Goal: Information Seeking & Learning: Compare options

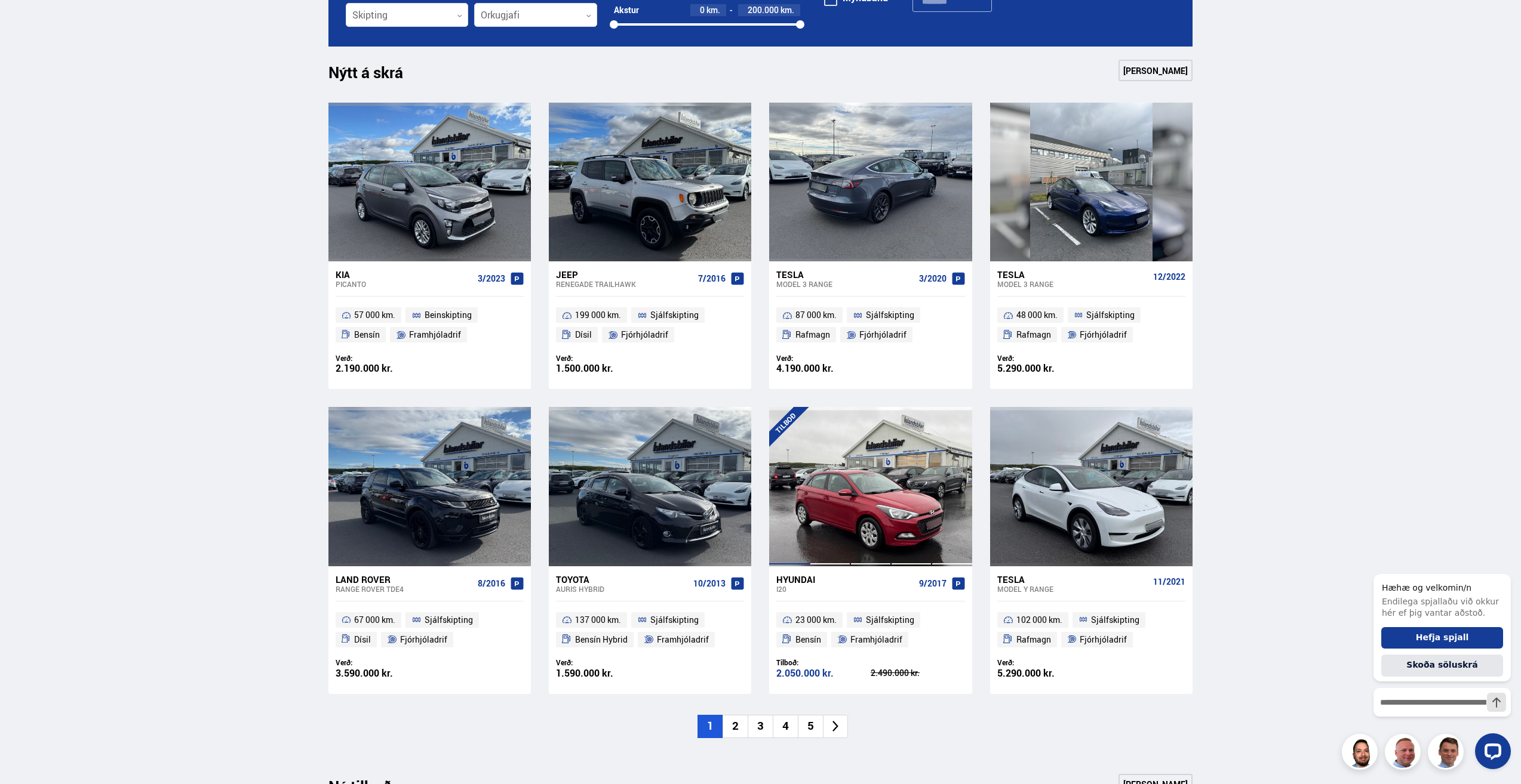
scroll to position [537, 0]
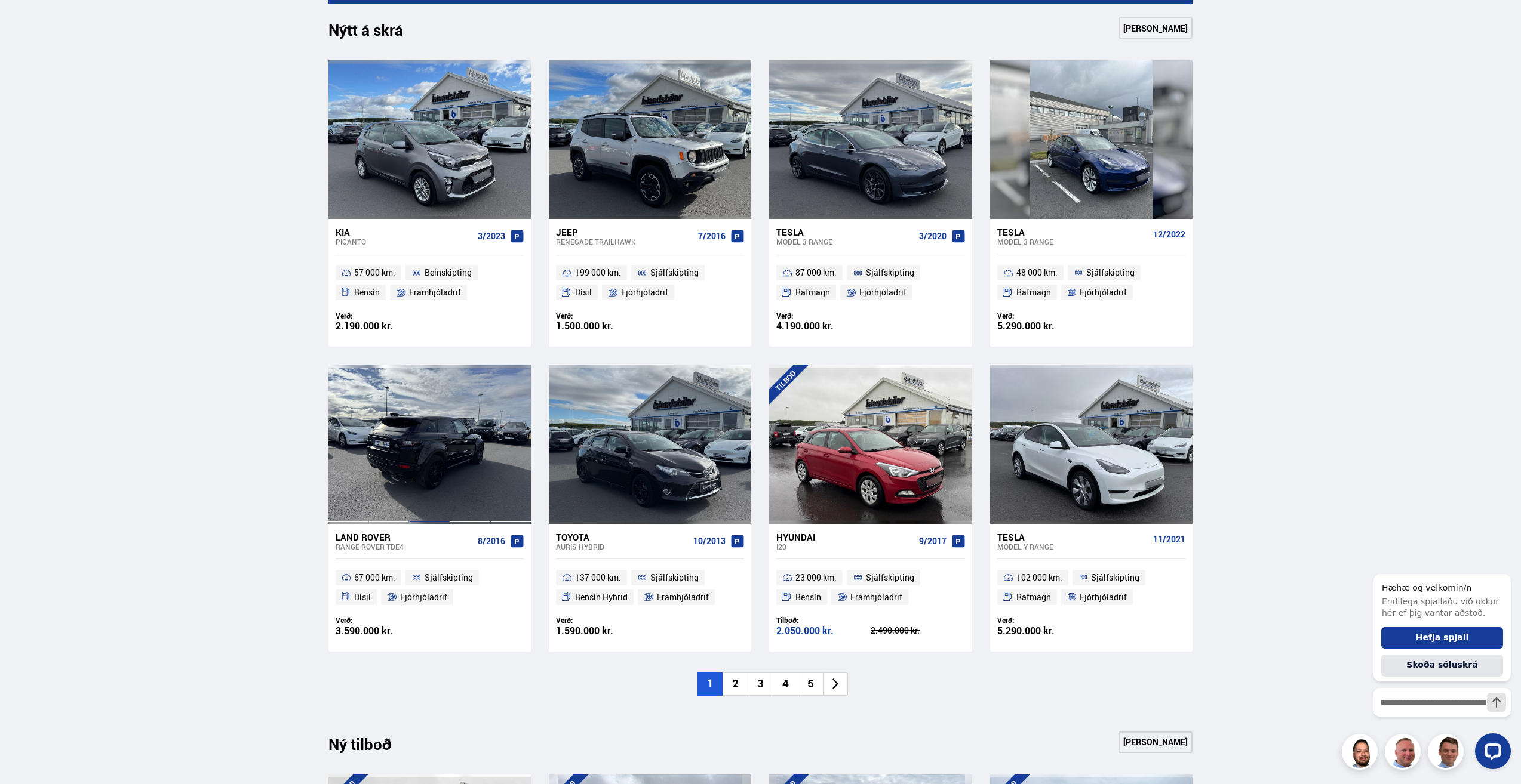
click at [415, 425] on div at bounding box center [429, 444] width 41 height 159
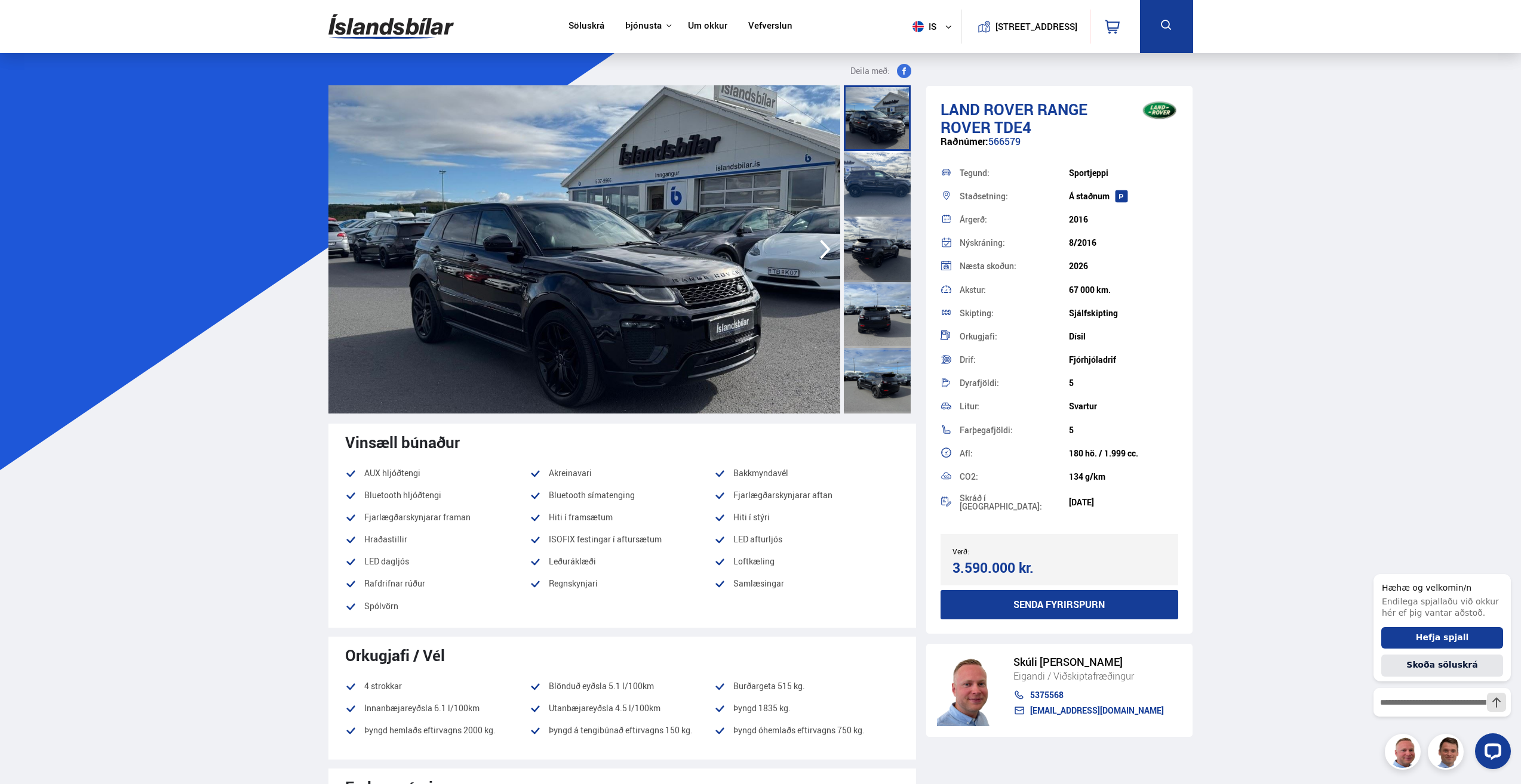
click at [613, 292] on img at bounding box center [584, 249] width 512 height 328
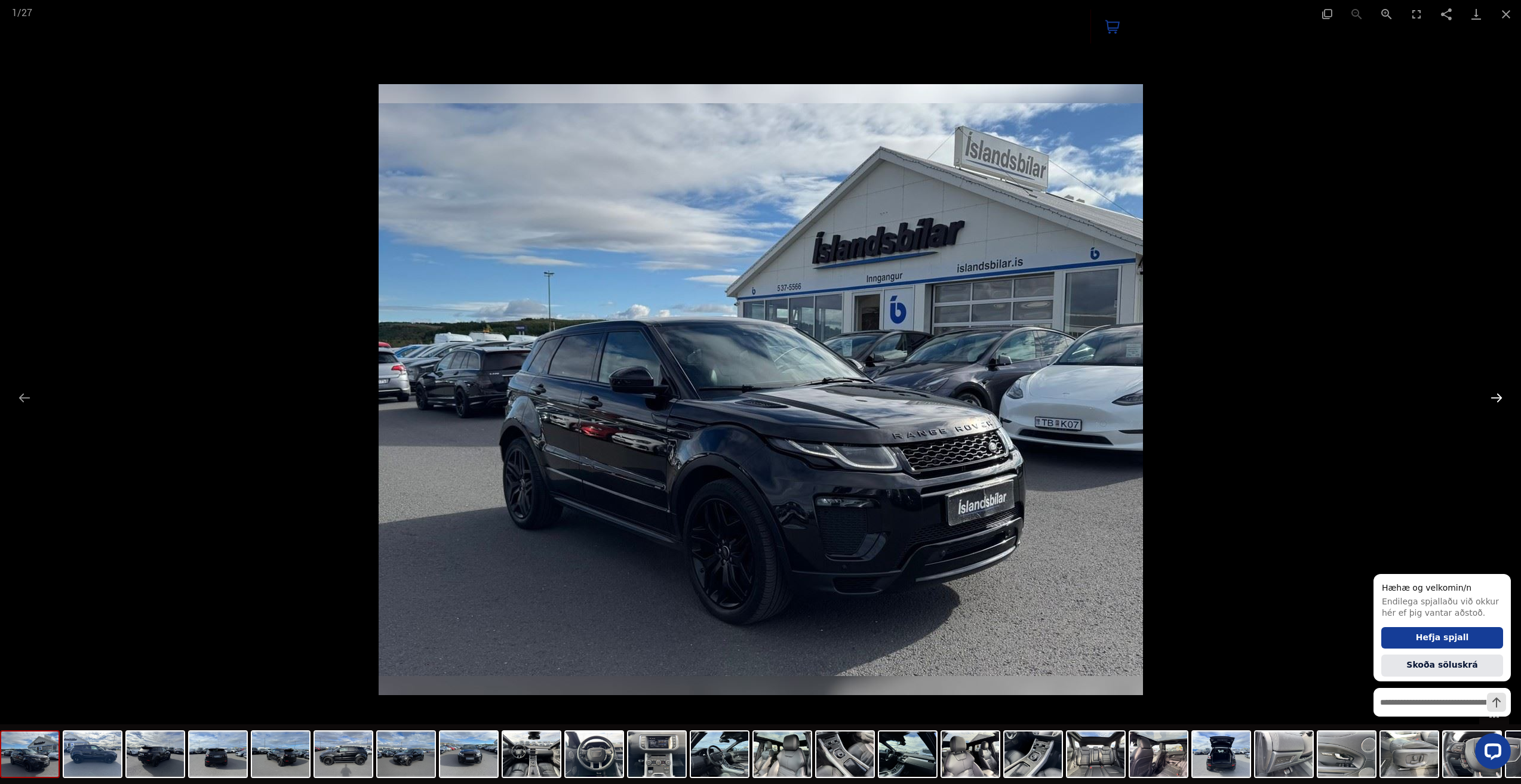
click at [1492, 400] on button "Next slide" at bounding box center [1496, 397] width 25 height 23
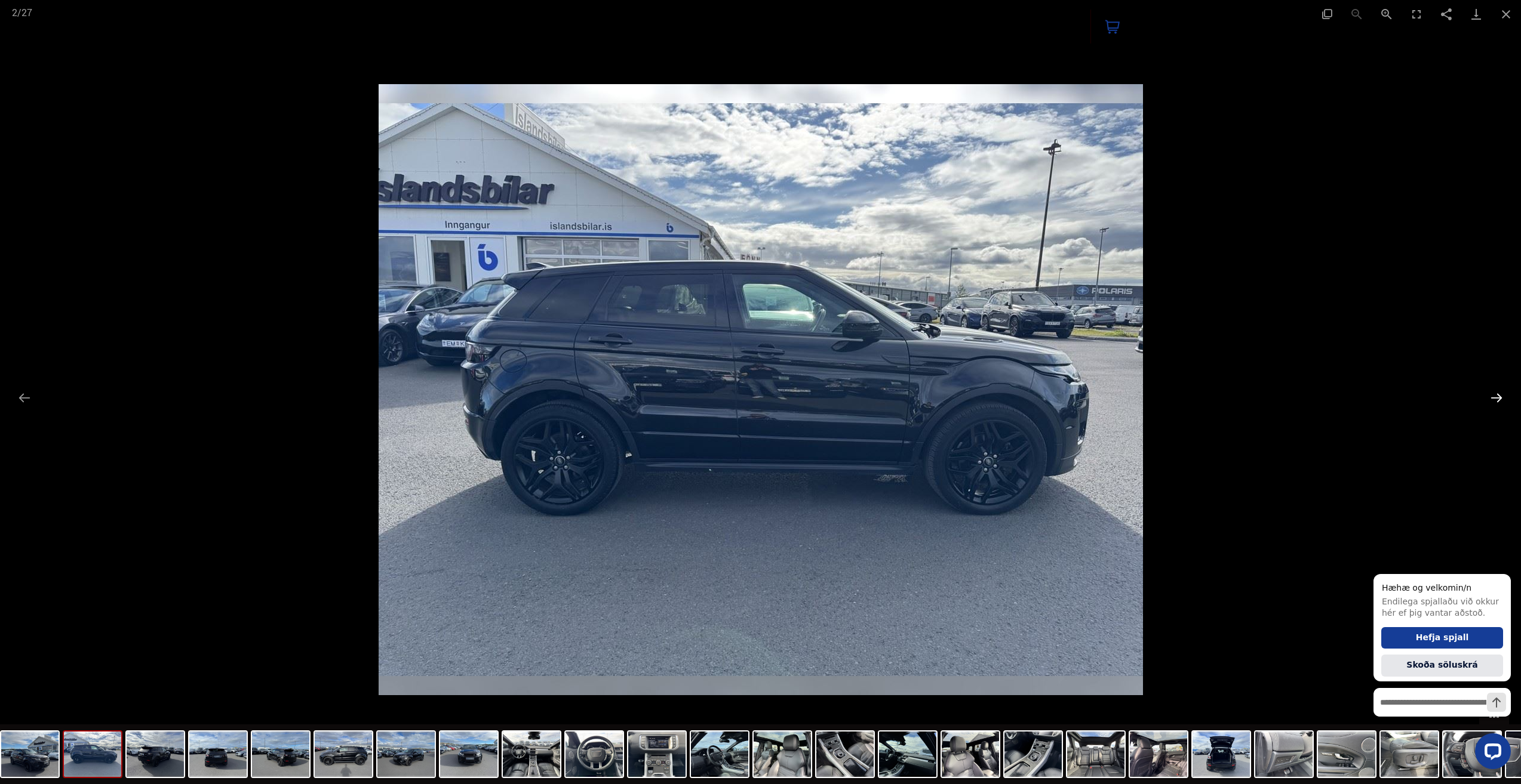
click at [1492, 400] on button "Next slide" at bounding box center [1496, 397] width 25 height 23
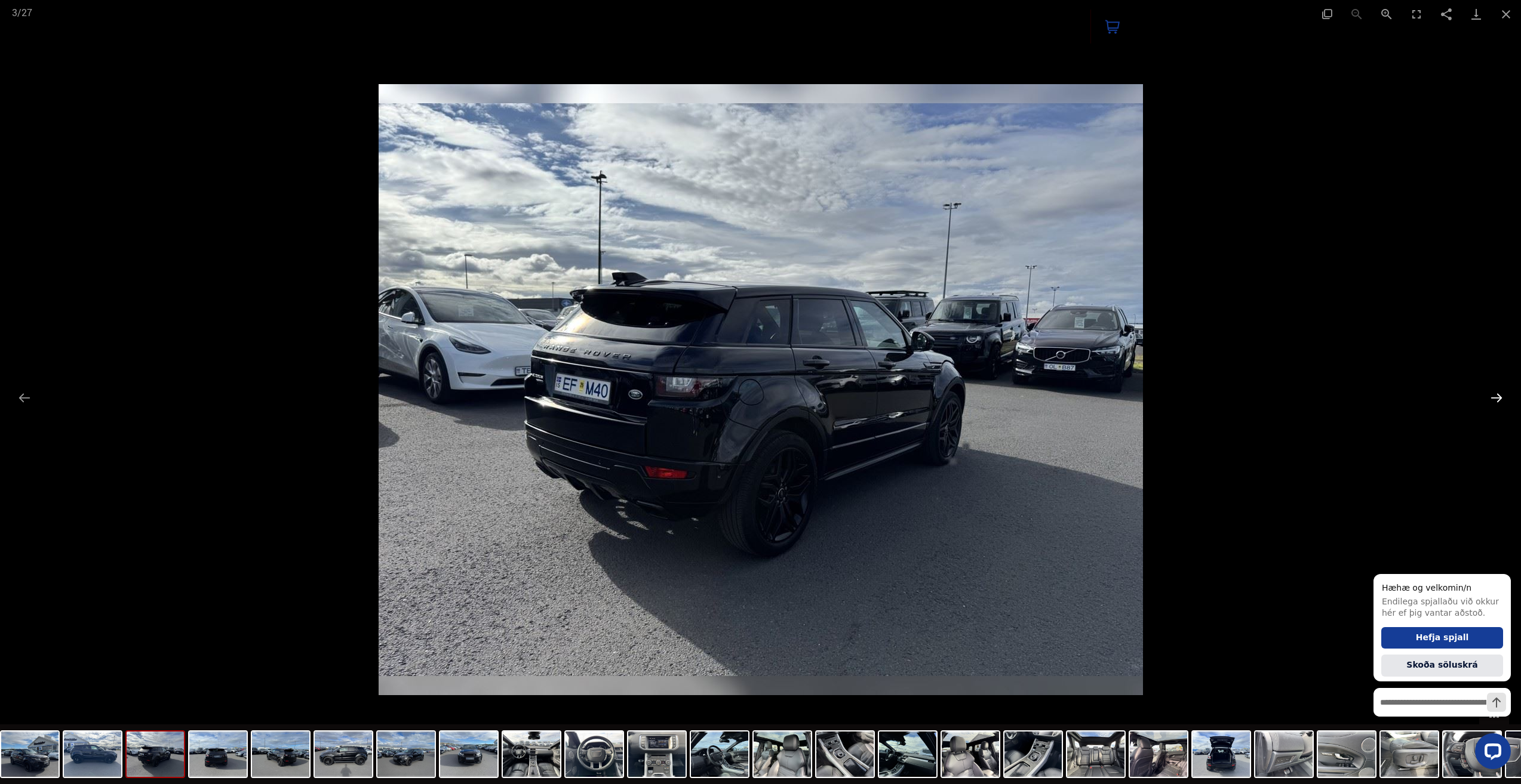
click at [1492, 401] on button "Next slide" at bounding box center [1496, 397] width 25 height 23
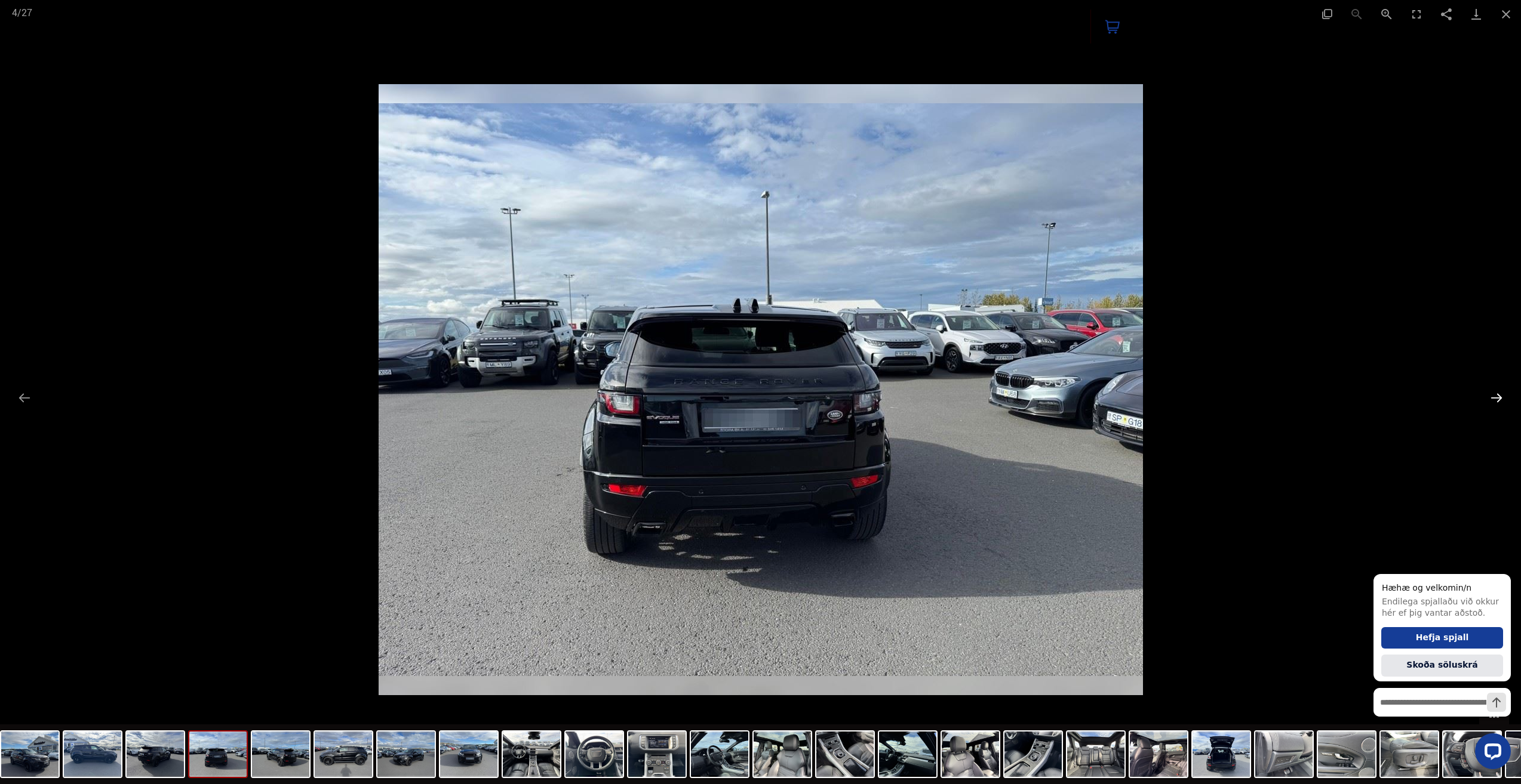
click at [1492, 401] on button "Next slide" at bounding box center [1496, 397] width 25 height 23
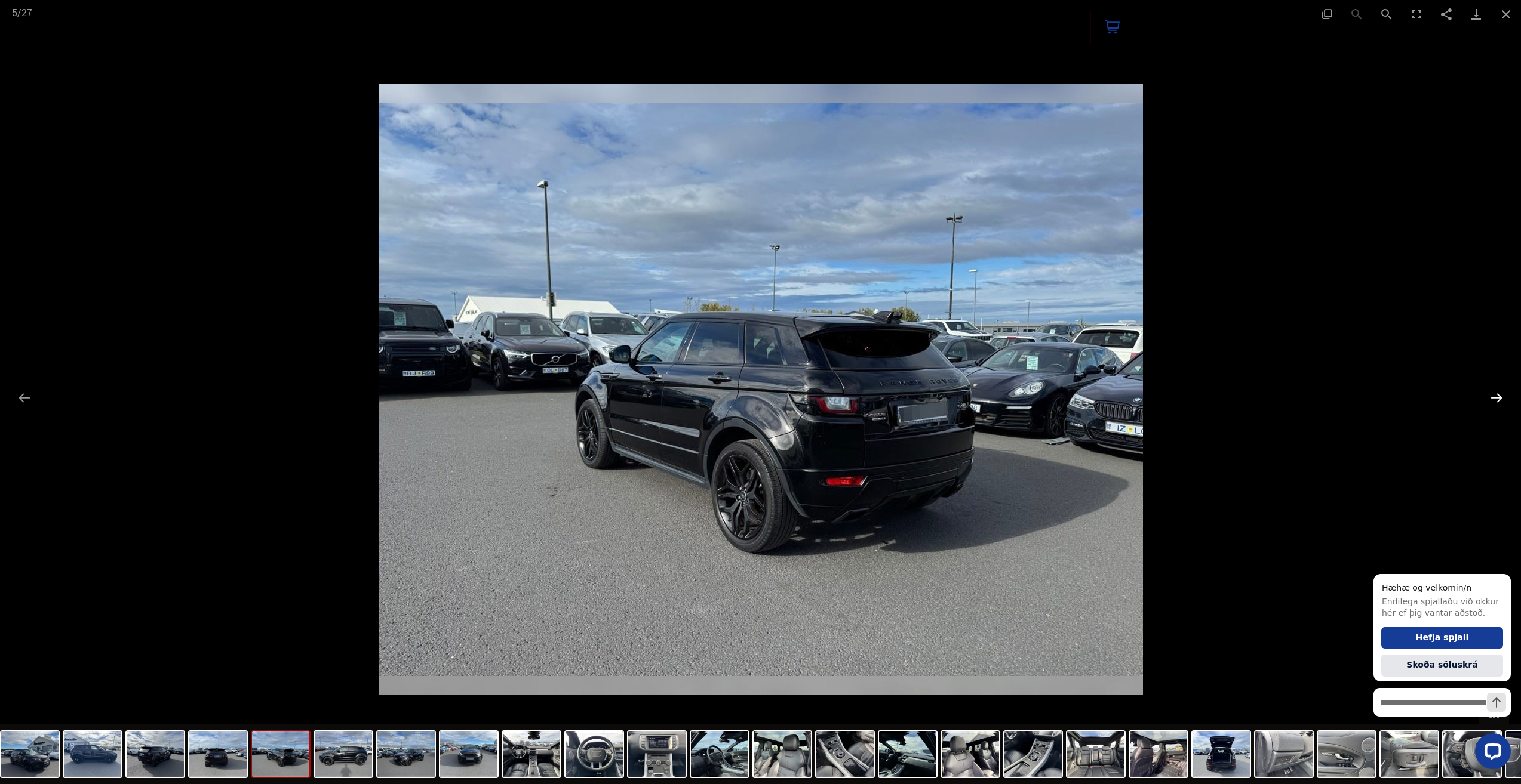
click at [1492, 402] on button "Next slide" at bounding box center [1496, 397] width 25 height 23
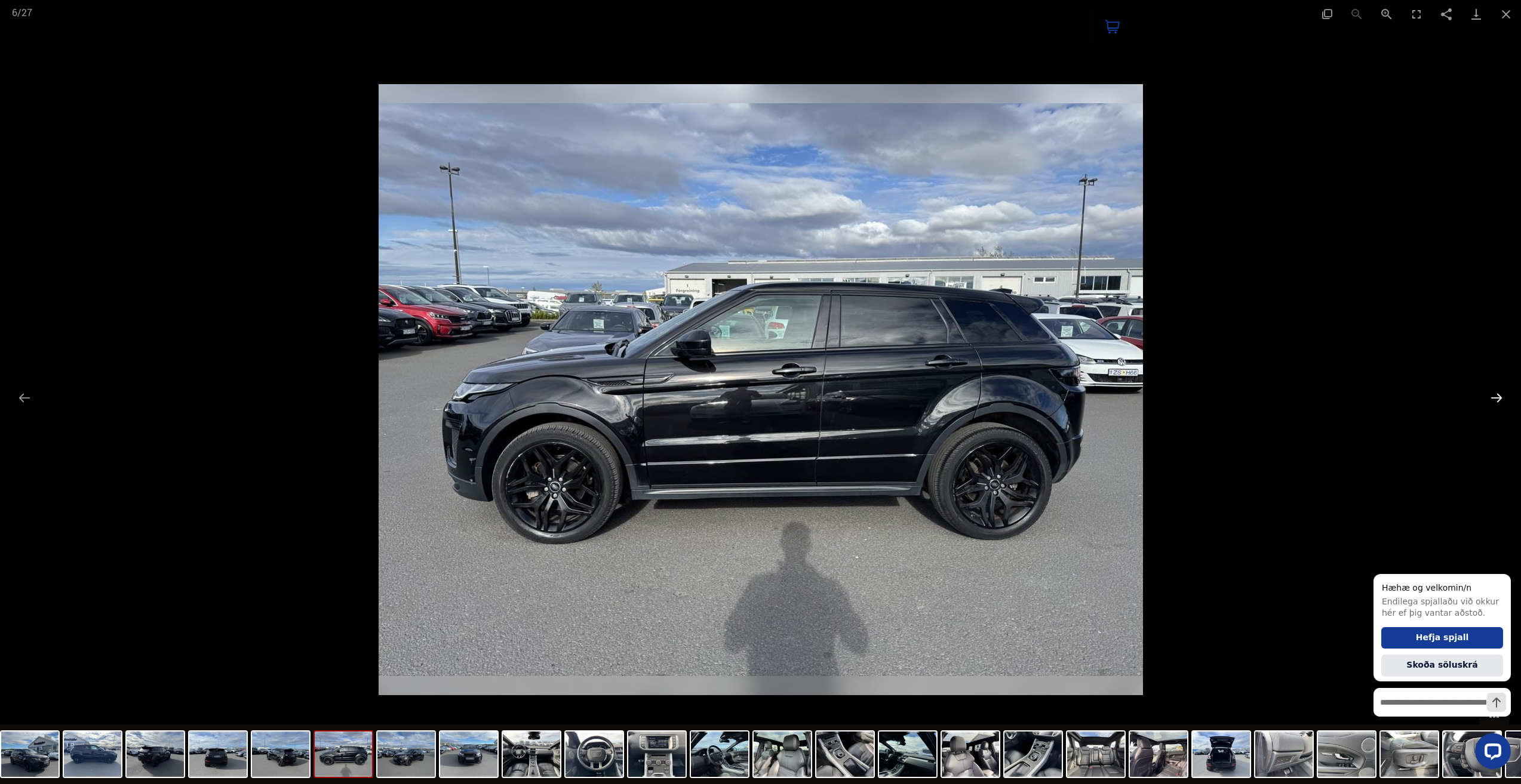
click at [1492, 402] on button "Next slide" at bounding box center [1496, 397] width 25 height 23
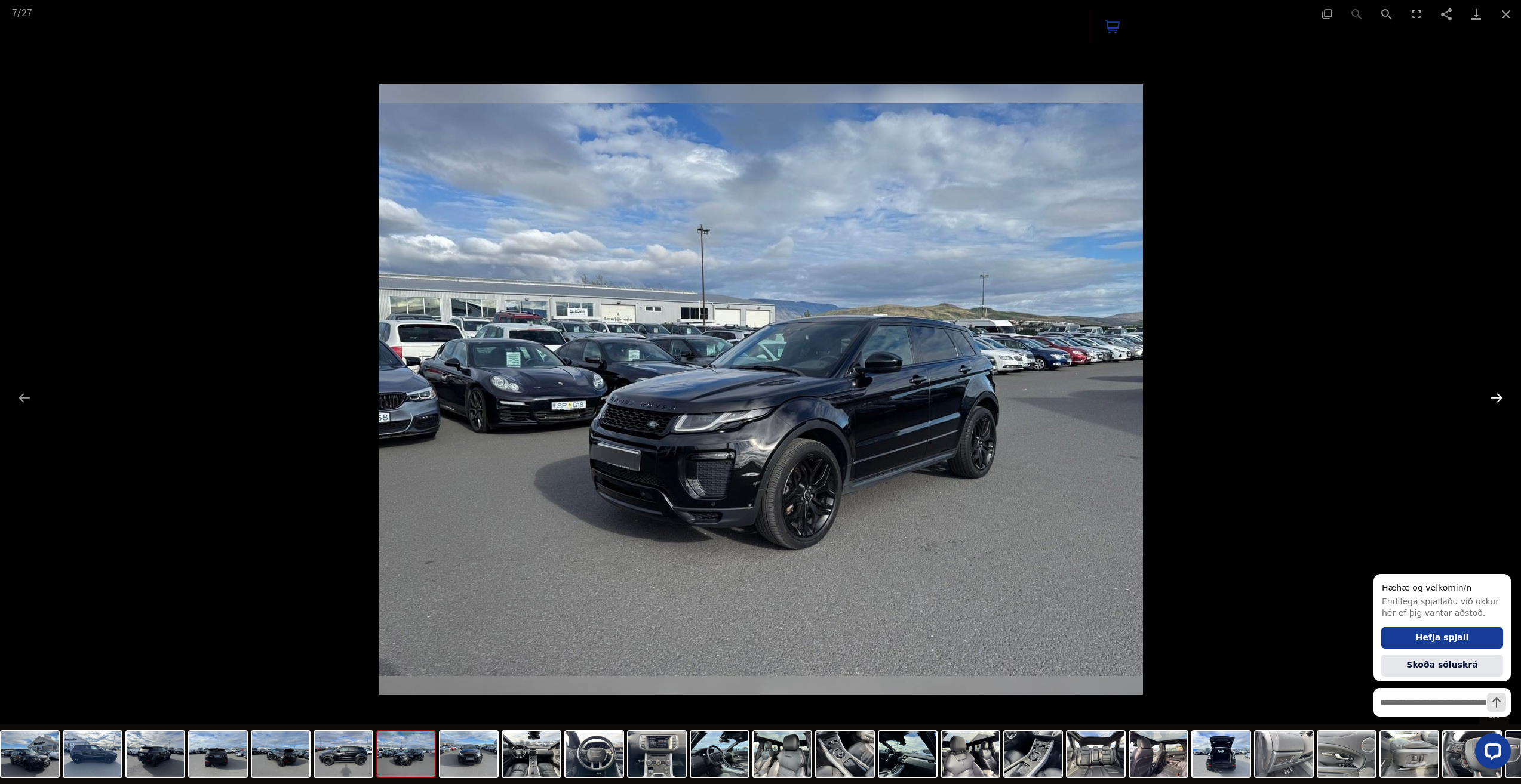
click at [1492, 401] on button "Next slide" at bounding box center [1496, 397] width 25 height 23
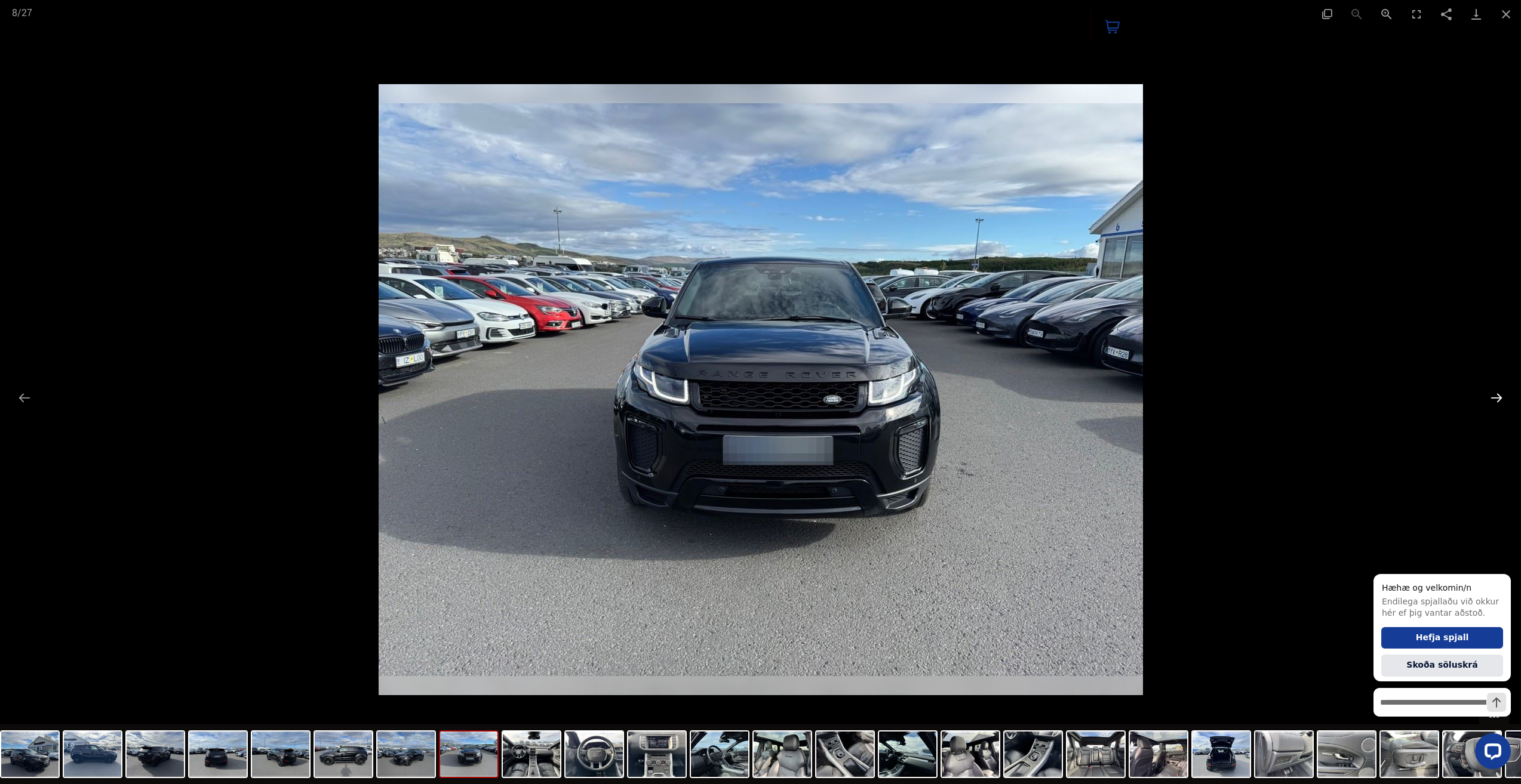
click at [1492, 401] on button "Next slide" at bounding box center [1496, 397] width 25 height 23
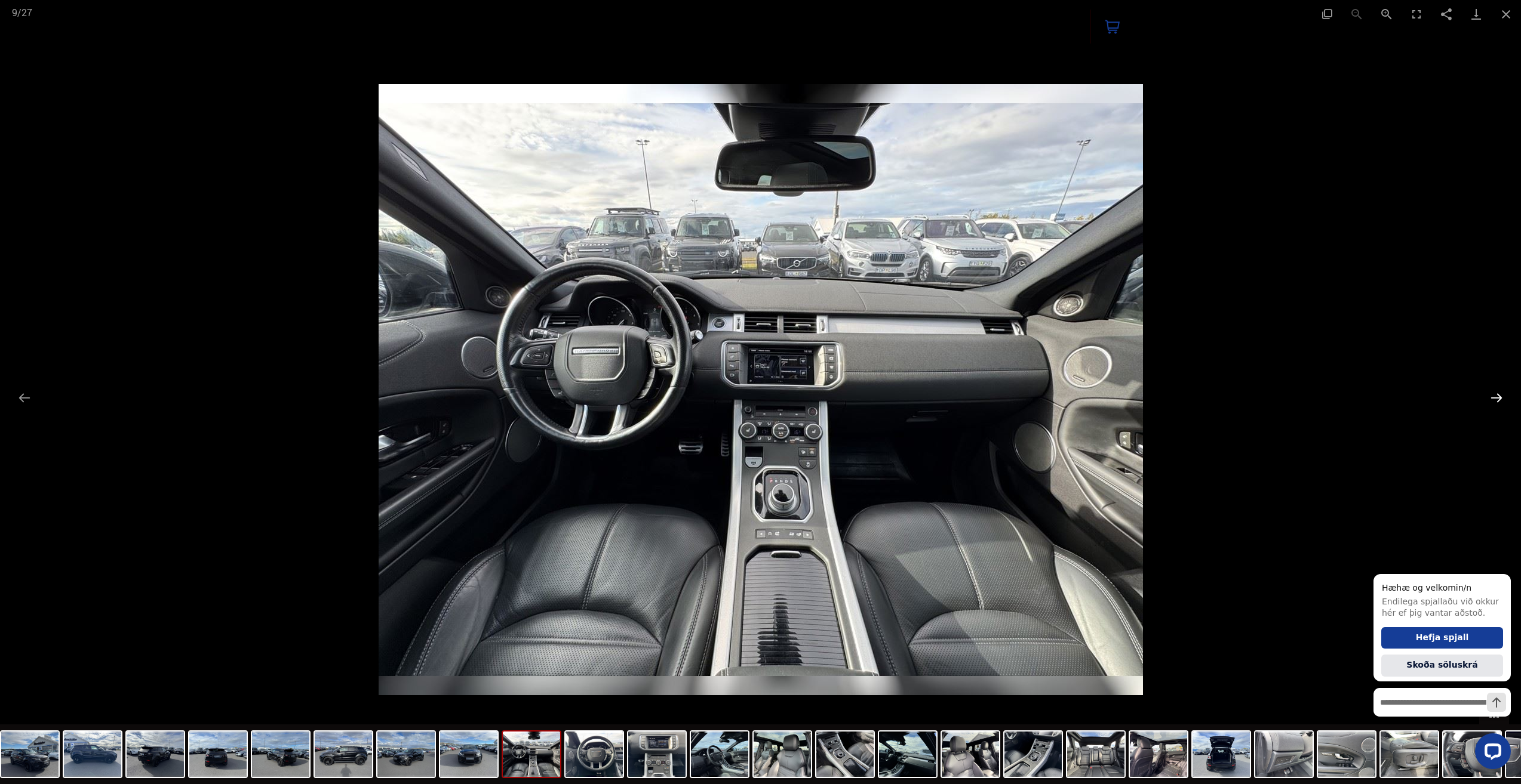
click at [1492, 402] on button "Next slide" at bounding box center [1496, 397] width 25 height 23
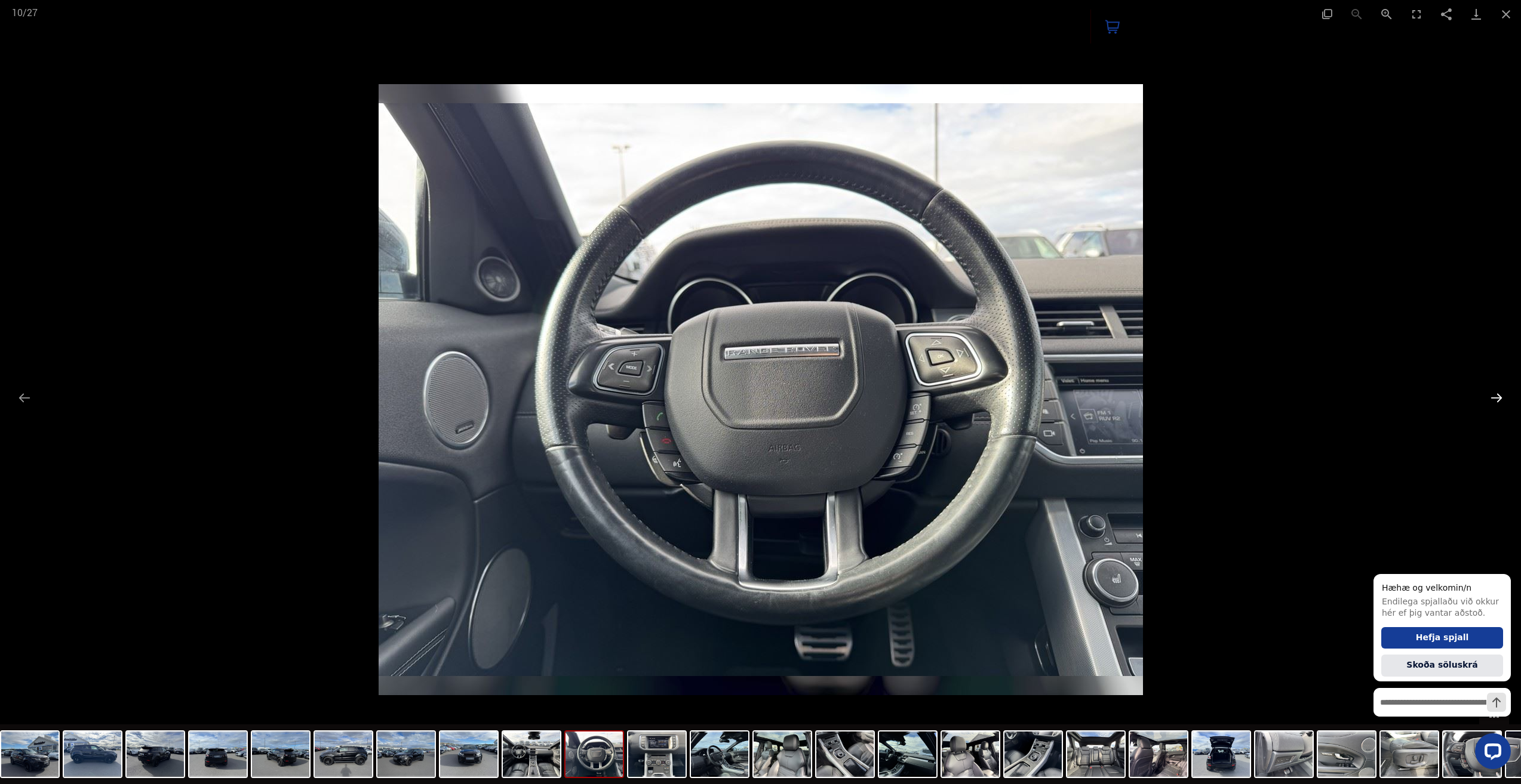
click at [1492, 401] on button "Next slide" at bounding box center [1496, 397] width 25 height 23
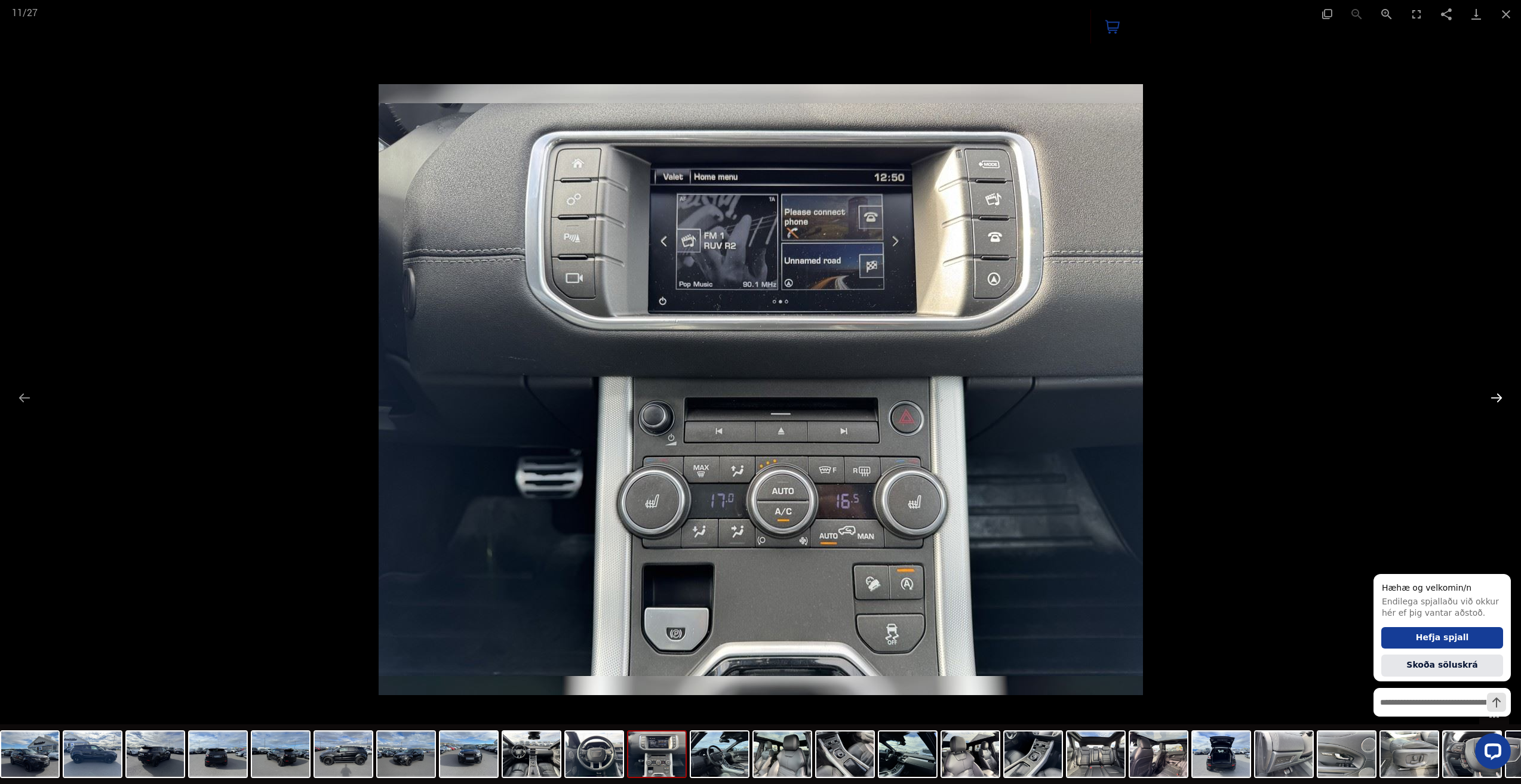
click at [1492, 401] on button "Next slide" at bounding box center [1496, 397] width 25 height 23
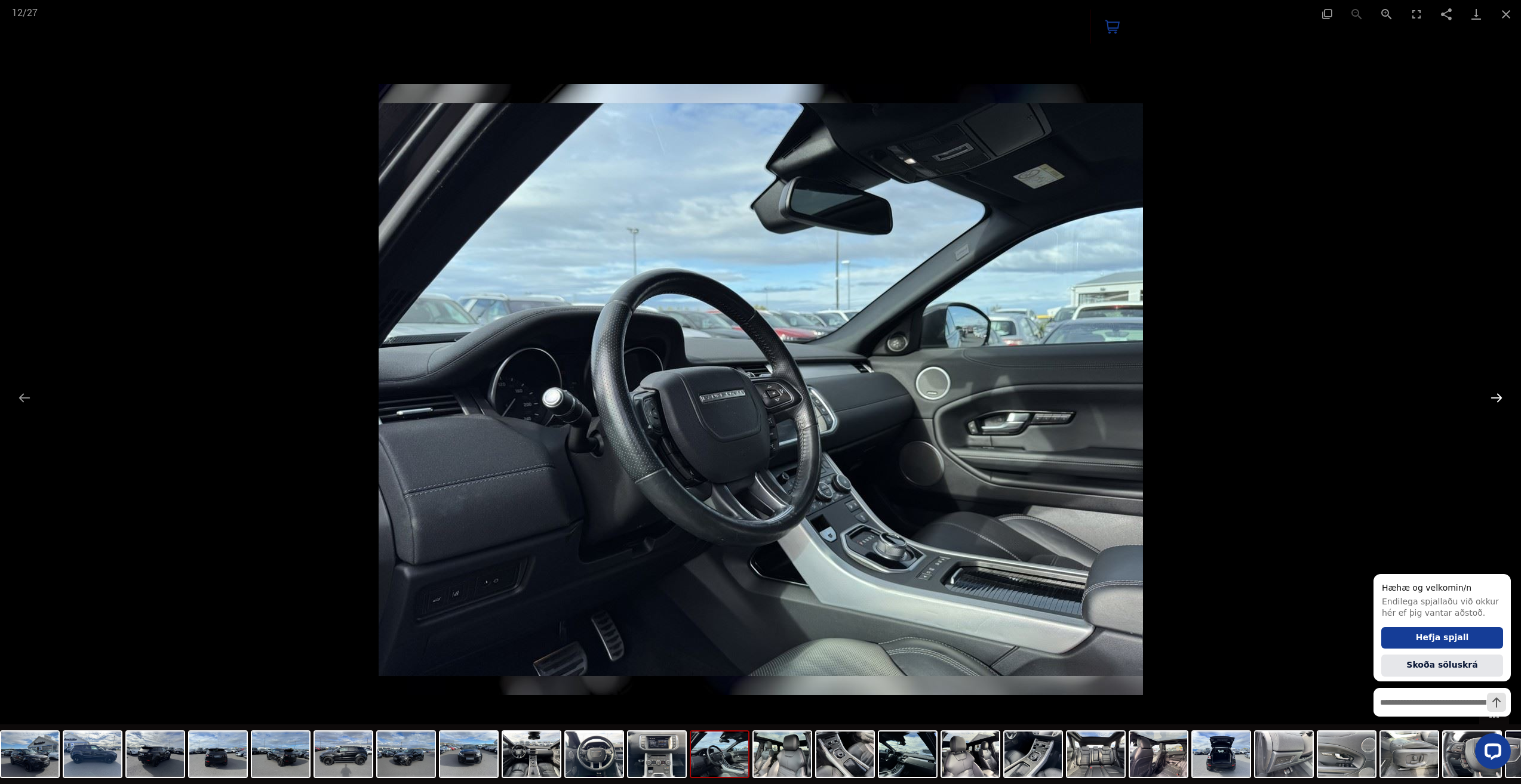
click at [1492, 401] on button "Next slide" at bounding box center [1496, 397] width 25 height 23
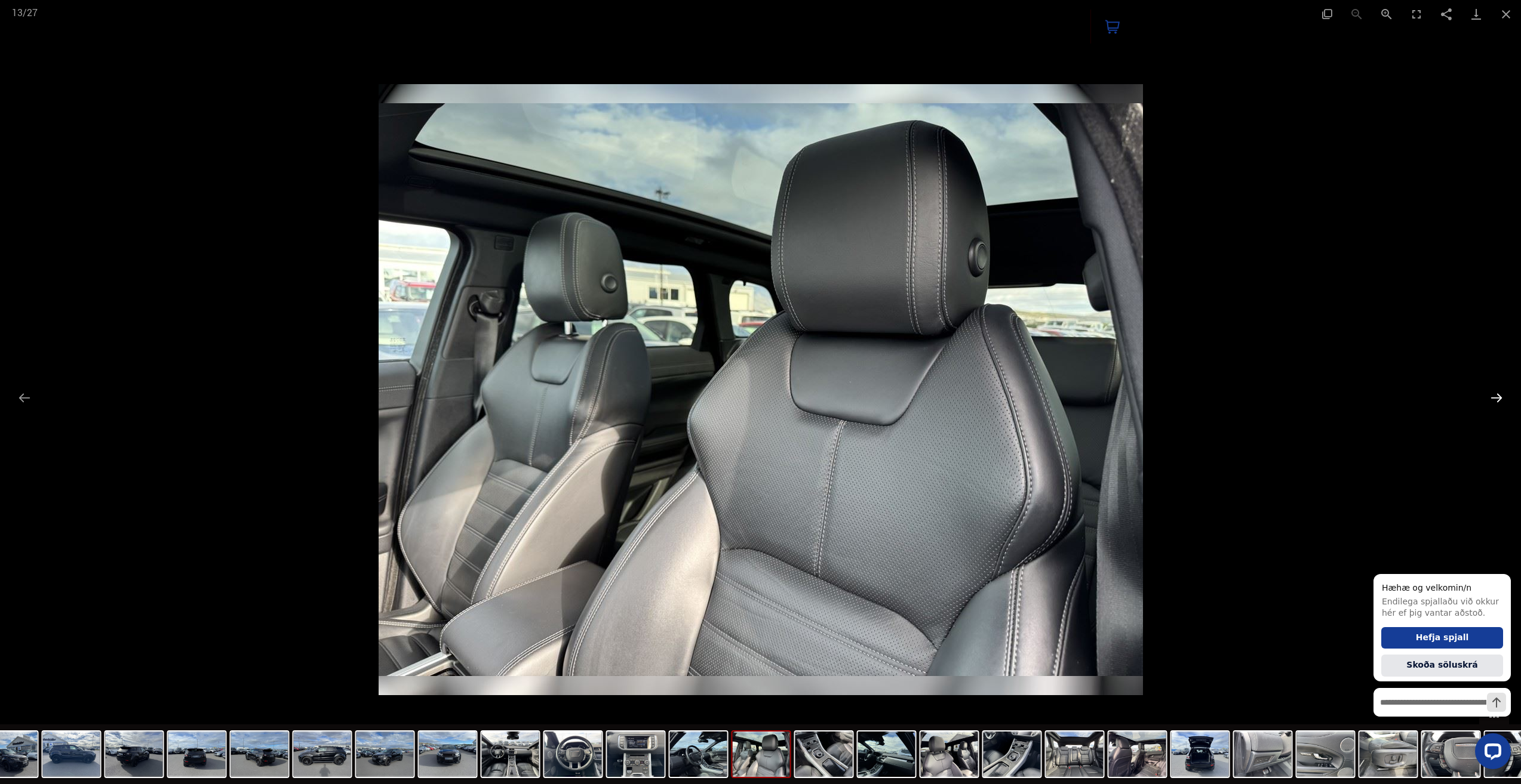
click at [1492, 402] on button "Next slide" at bounding box center [1496, 397] width 25 height 23
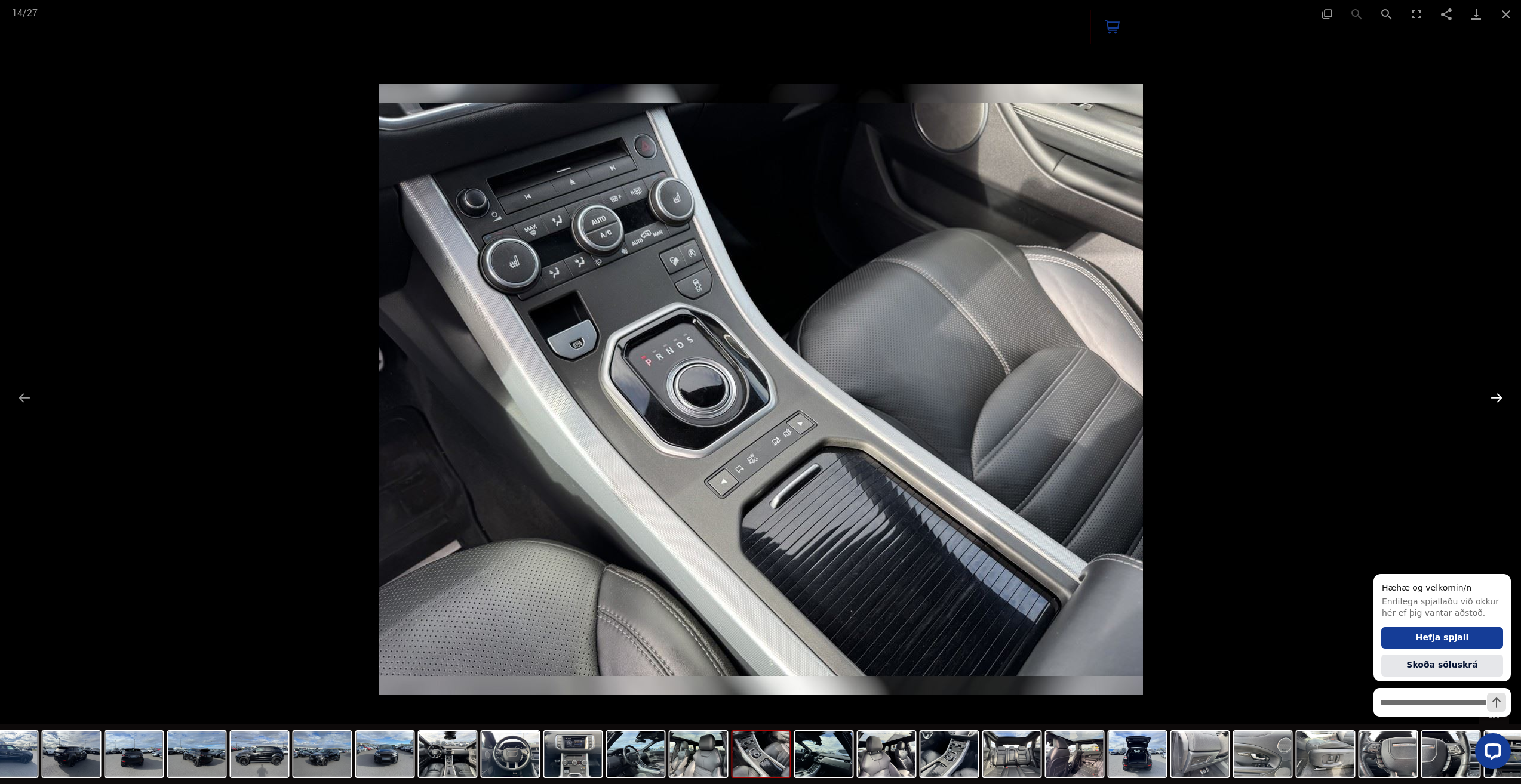
click at [1492, 402] on button "Next slide" at bounding box center [1496, 397] width 25 height 23
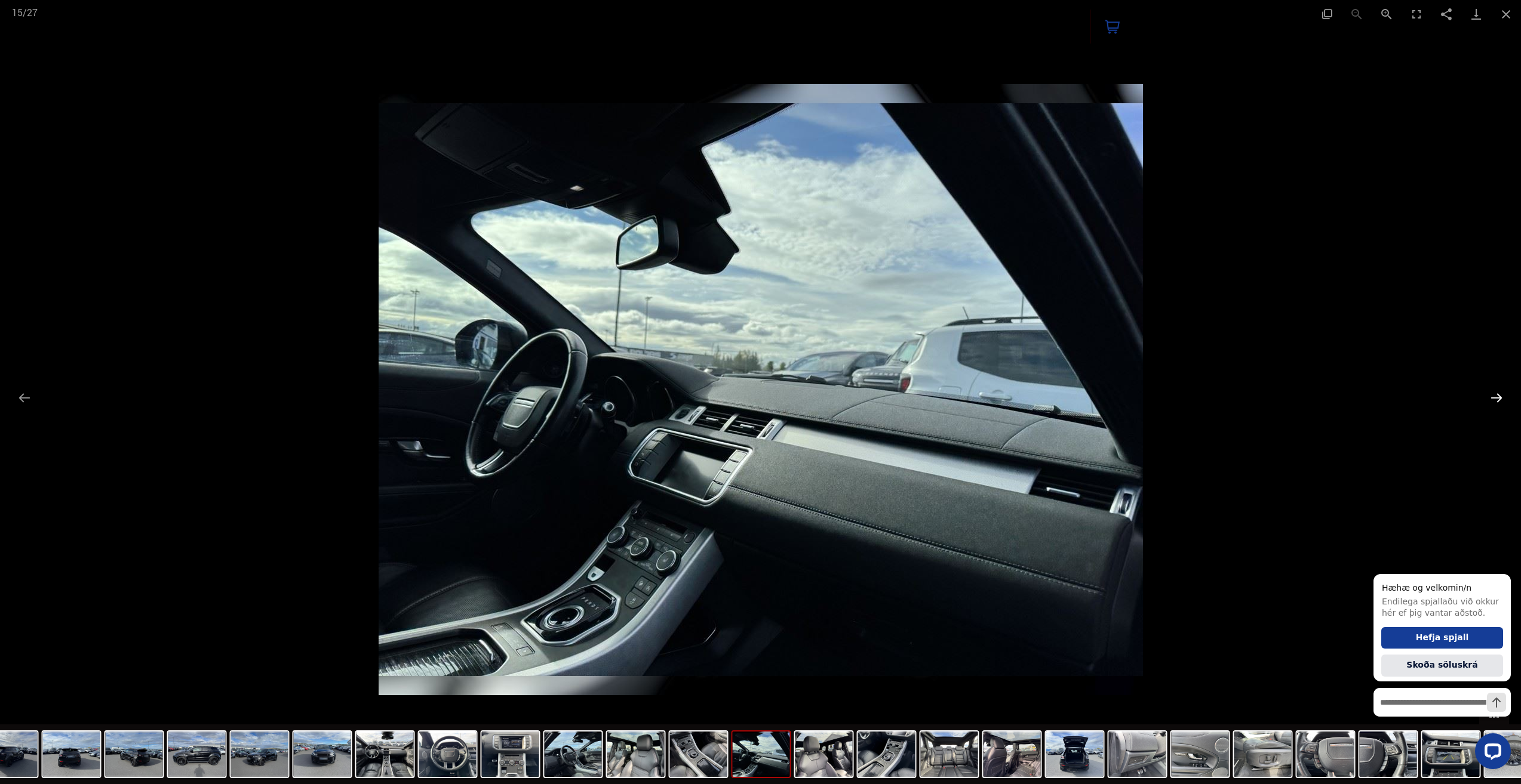
click at [1492, 402] on button "Next slide" at bounding box center [1496, 397] width 25 height 23
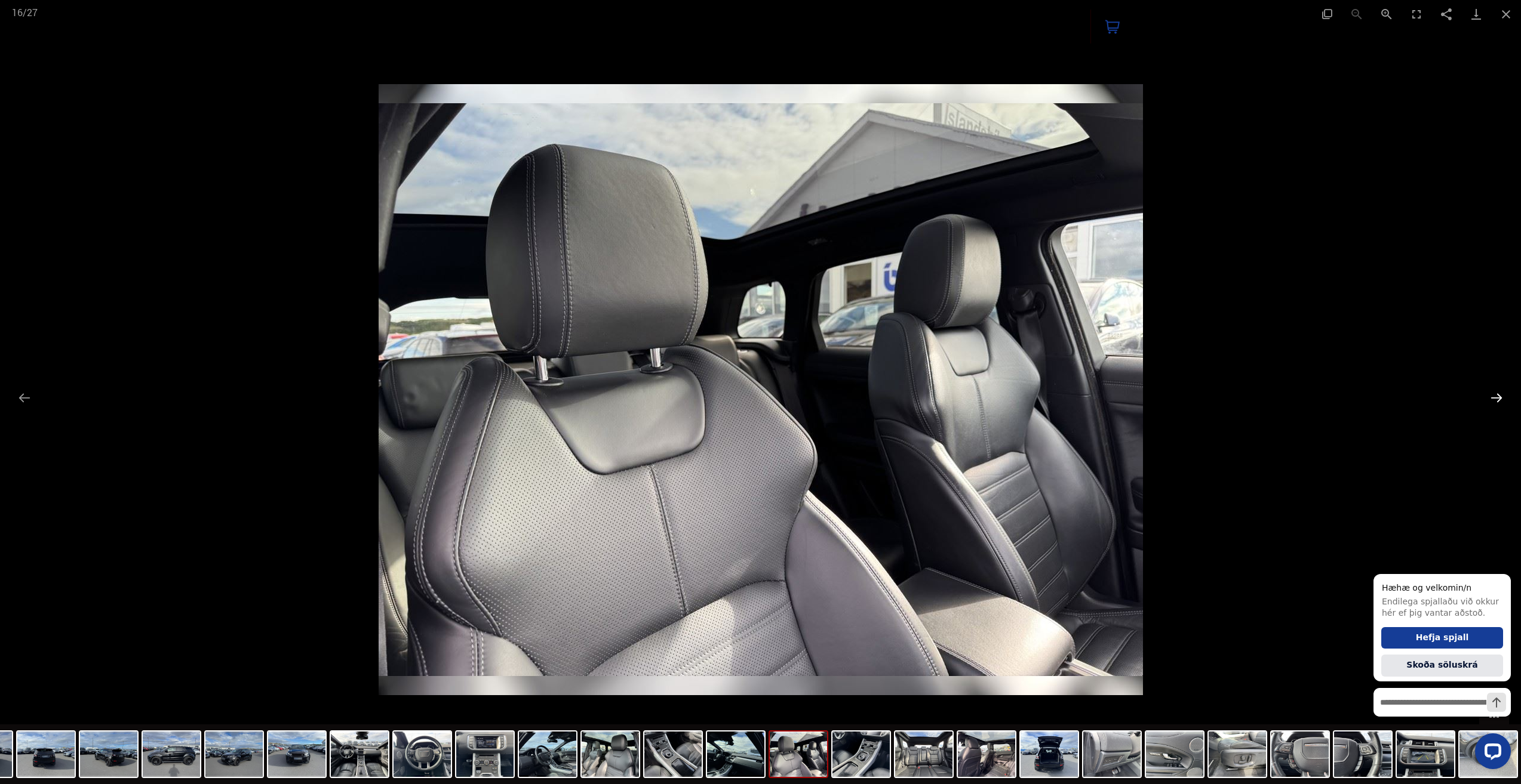
click at [1492, 402] on button "Next slide" at bounding box center [1496, 397] width 25 height 23
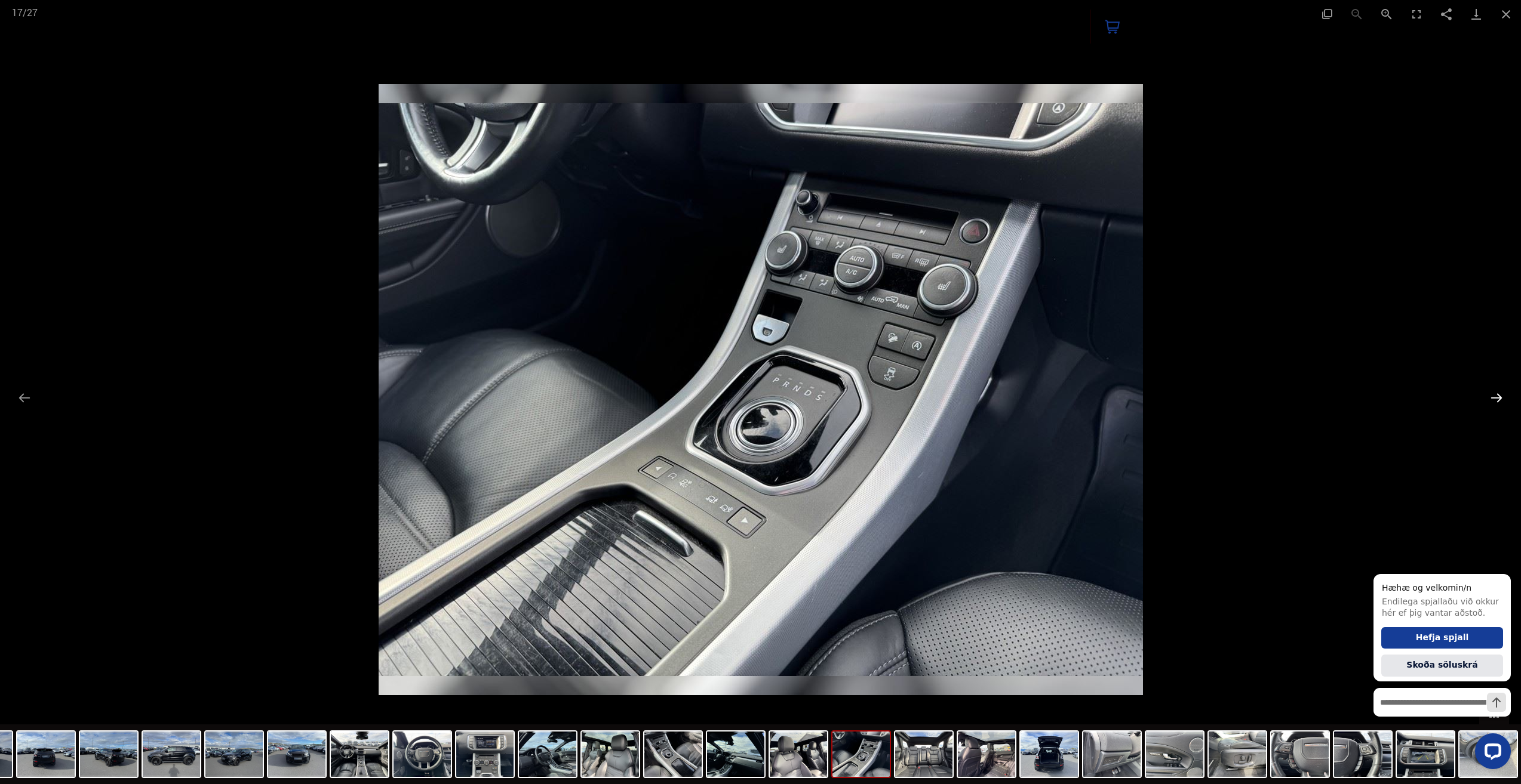
click at [1492, 402] on button "Next slide" at bounding box center [1496, 397] width 25 height 23
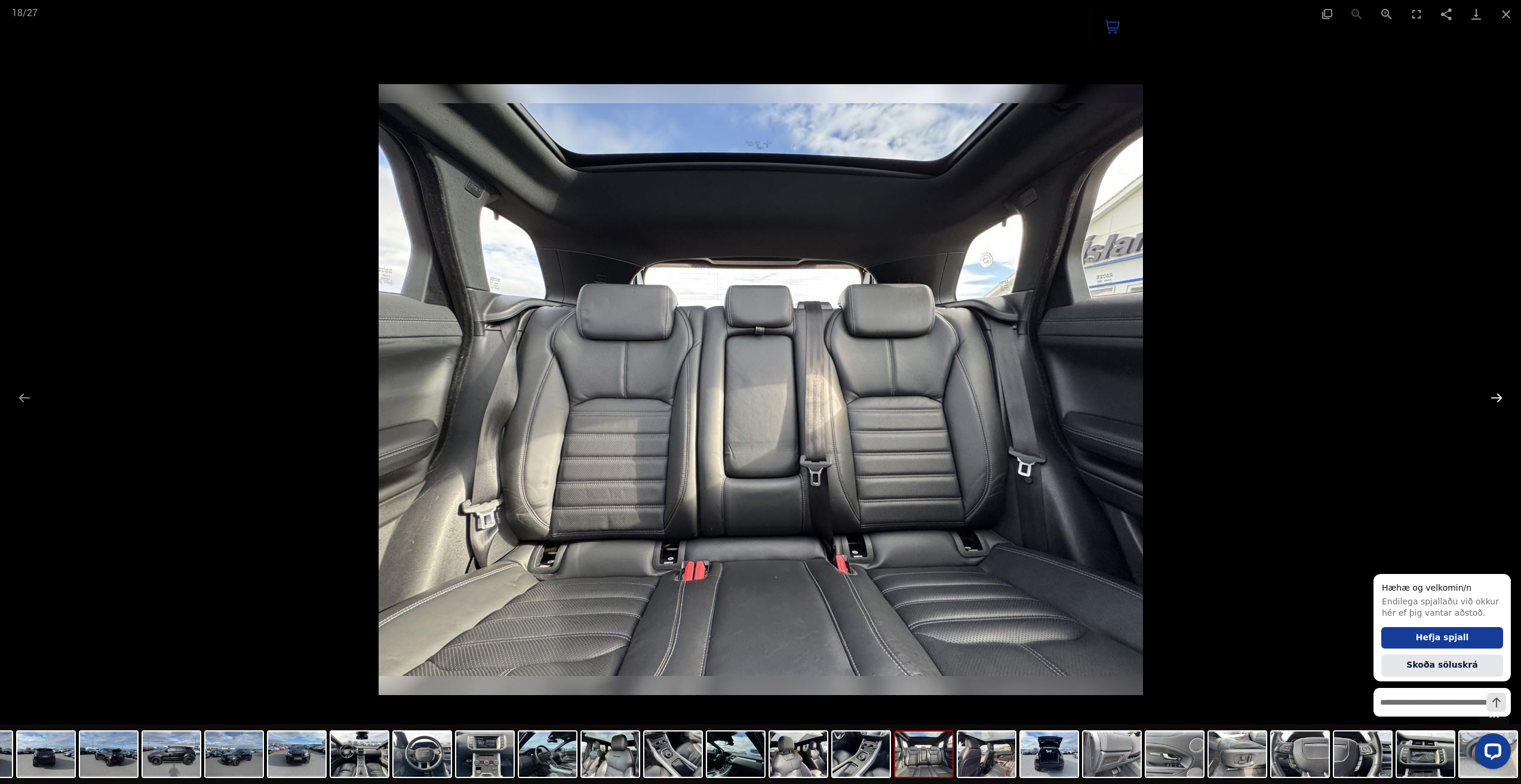
click at [1492, 403] on button "Next slide" at bounding box center [1496, 397] width 25 height 23
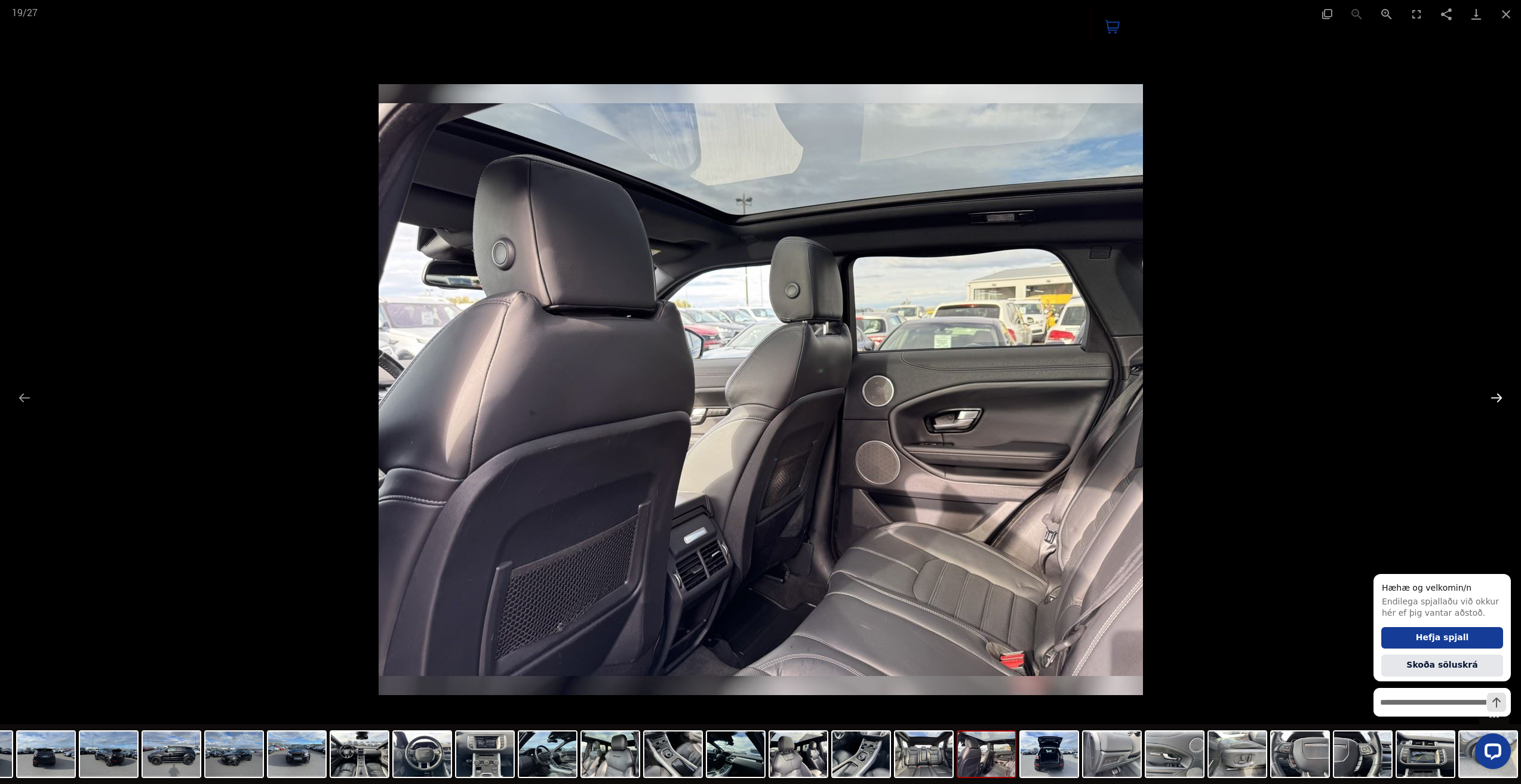
click at [1495, 401] on button "Next slide" at bounding box center [1496, 397] width 25 height 23
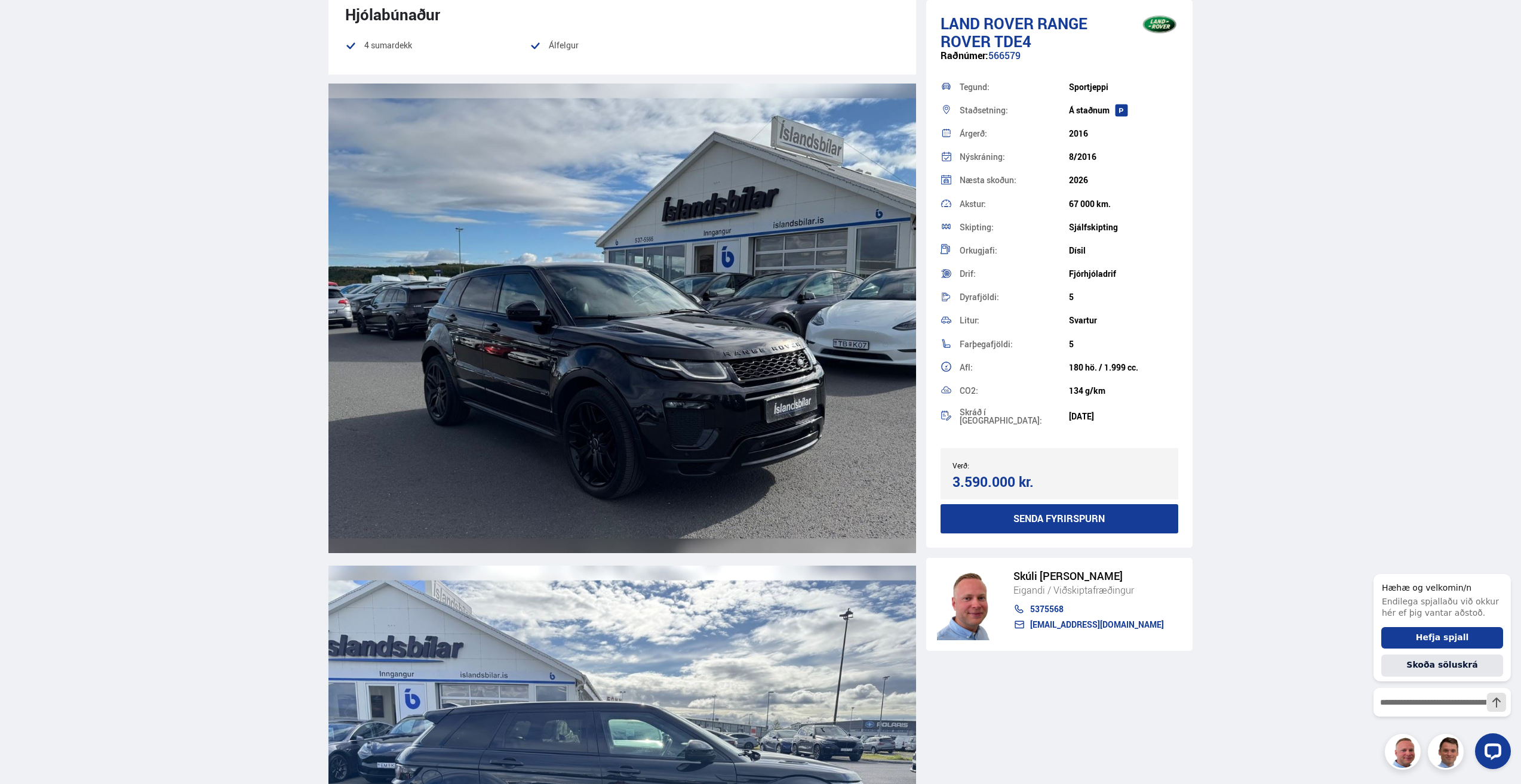
scroll to position [1492, 0]
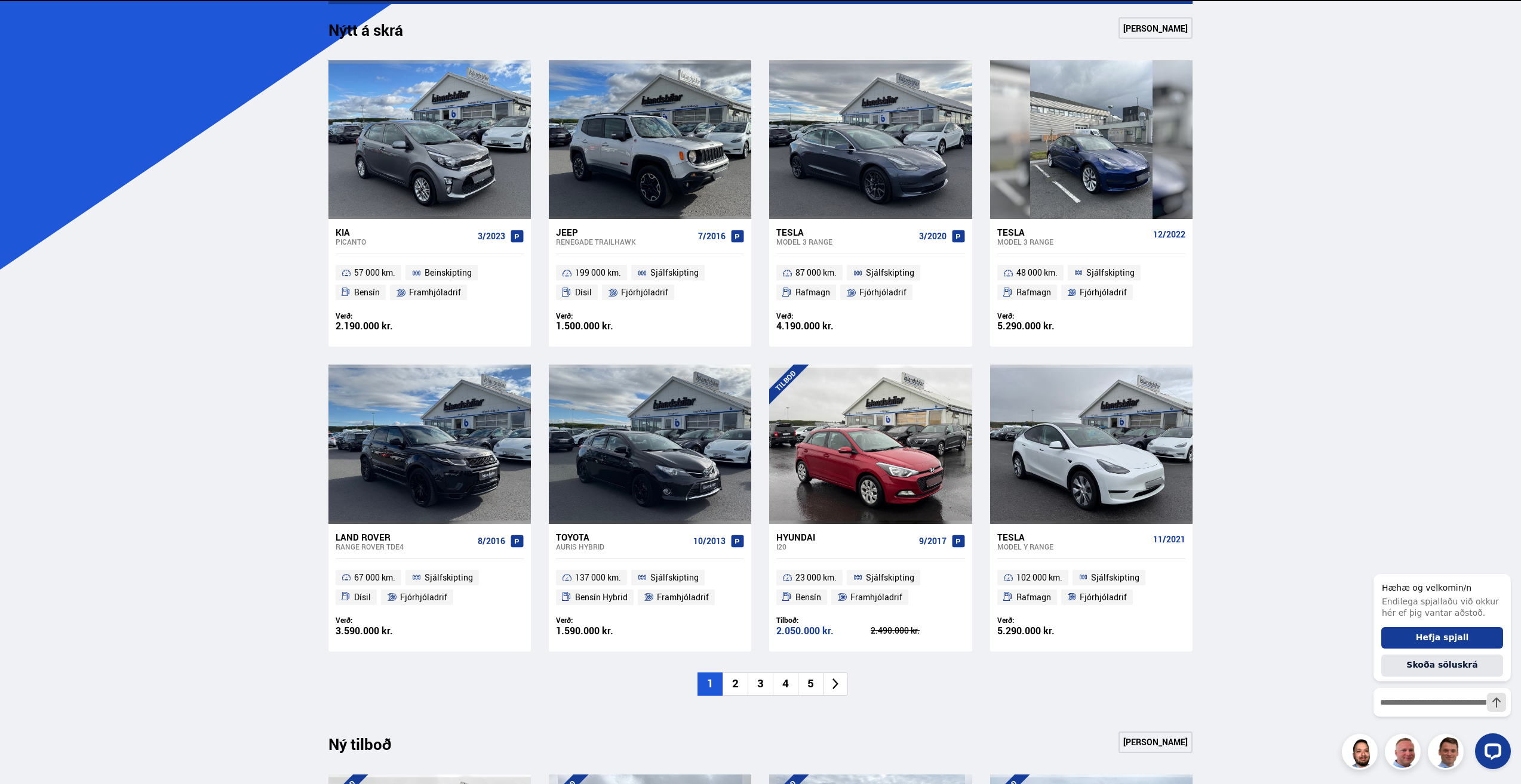
scroll to position [537, 0]
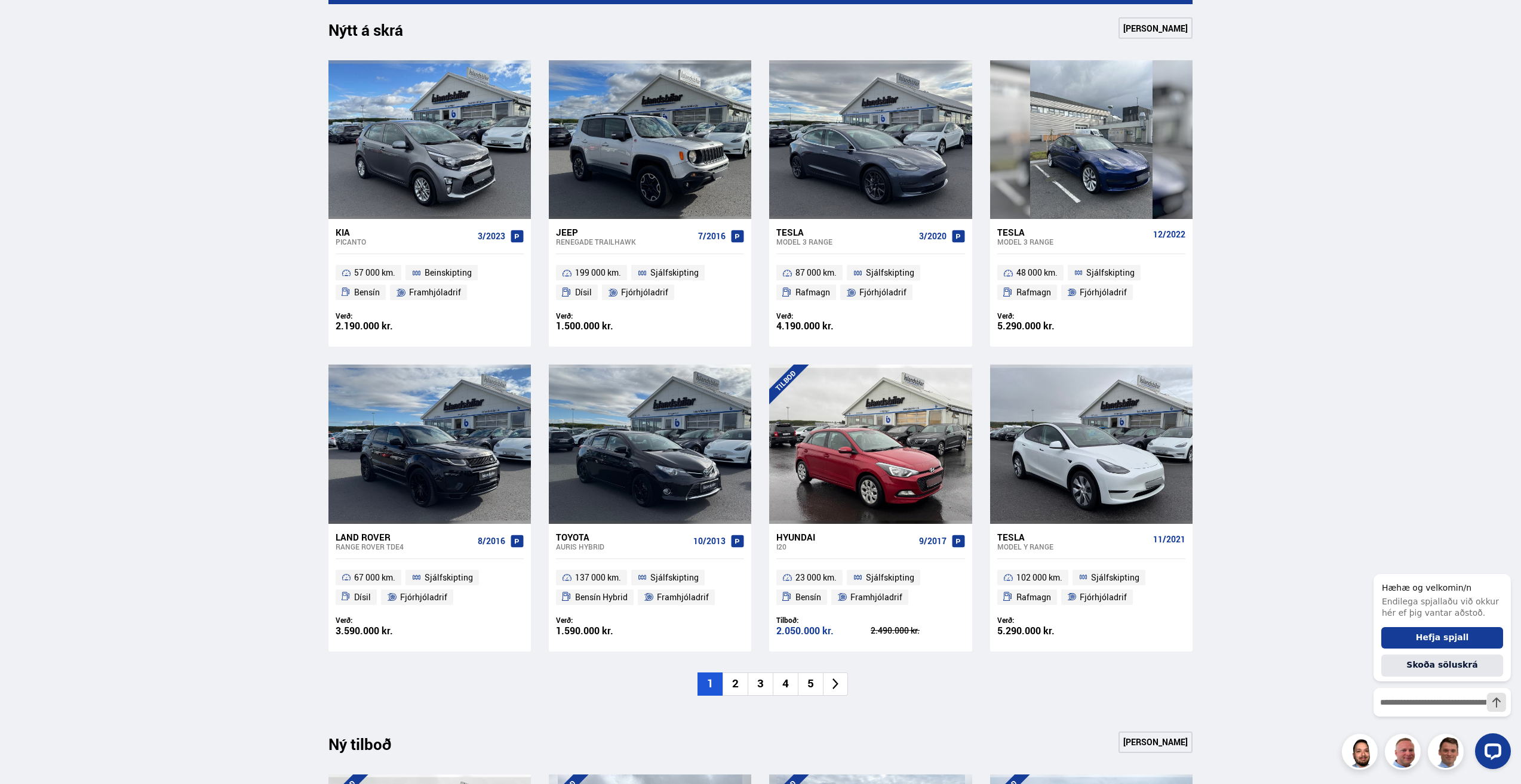
click at [739, 678] on li "2" at bounding box center [735, 684] width 25 height 23
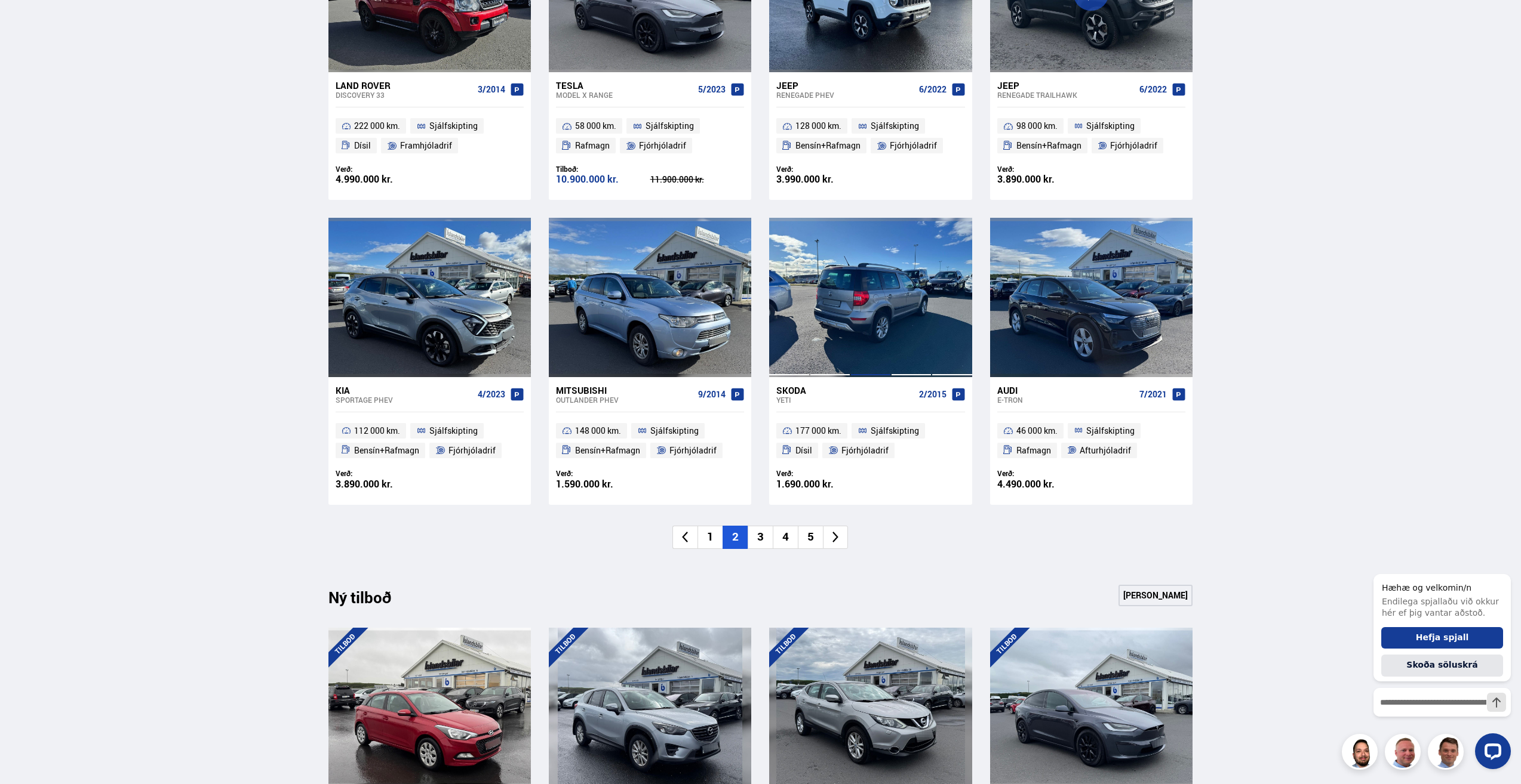
scroll to position [776, 0]
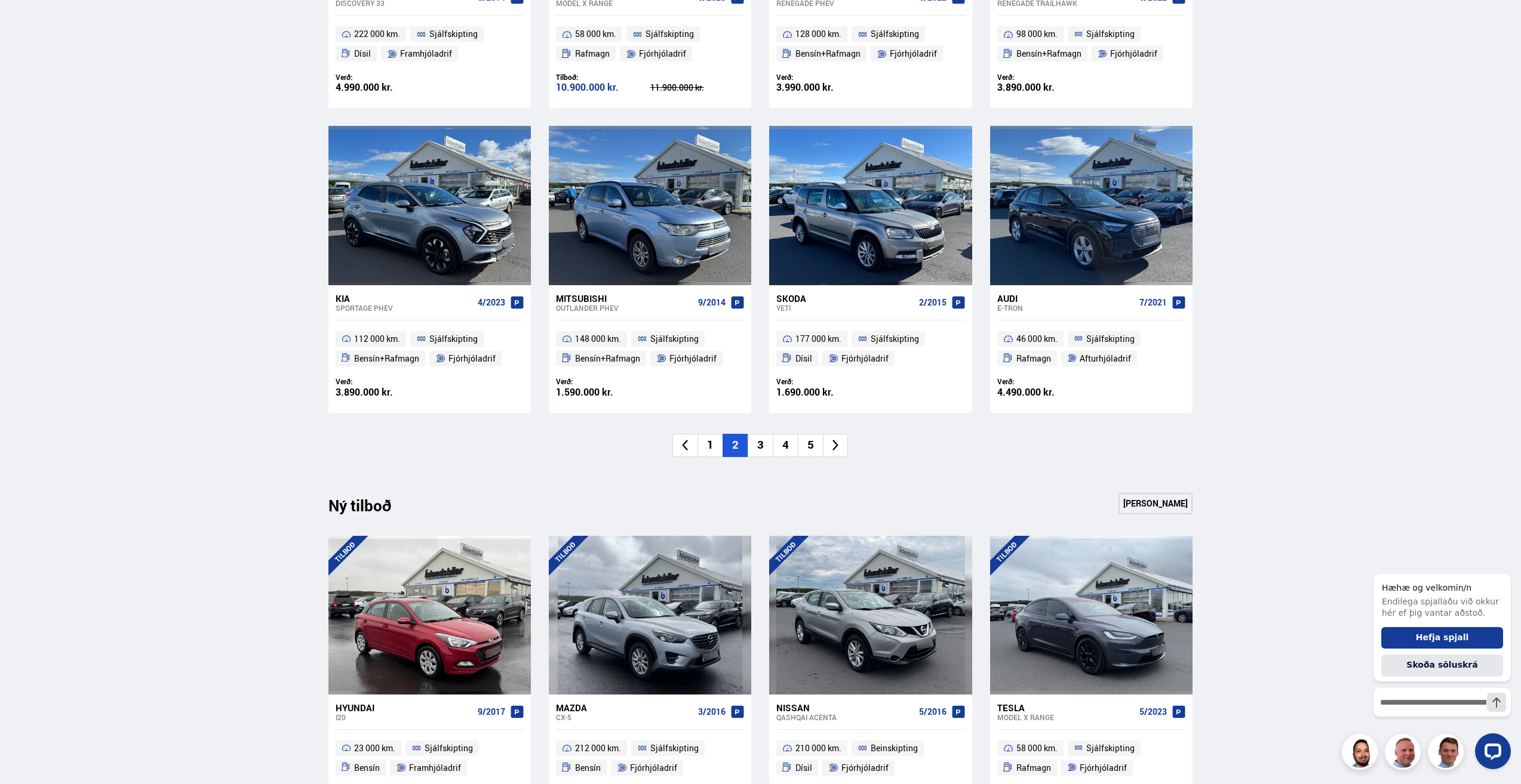
click at [762, 448] on li "3" at bounding box center [760, 445] width 25 height 23
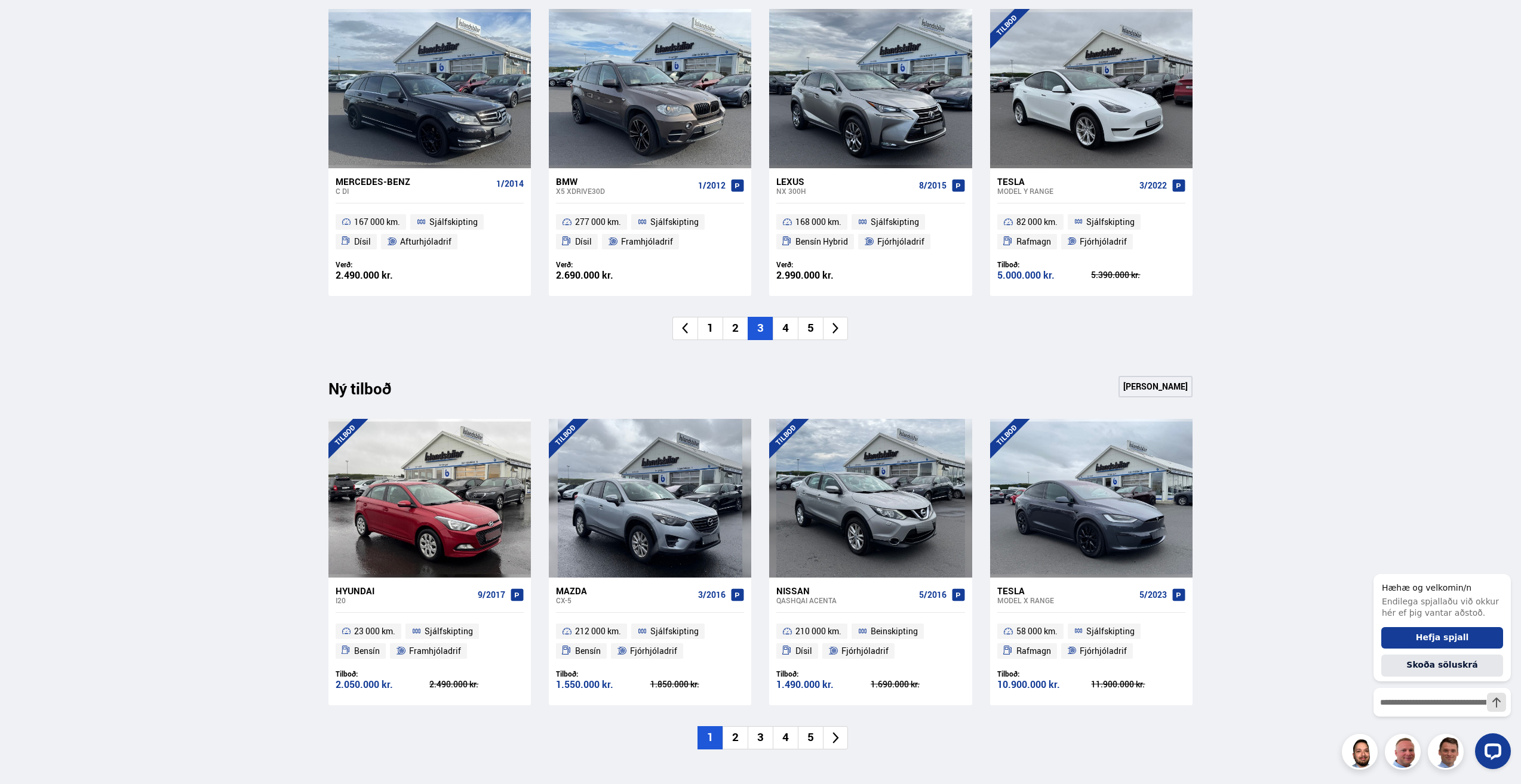
scroll to position [895, 0]
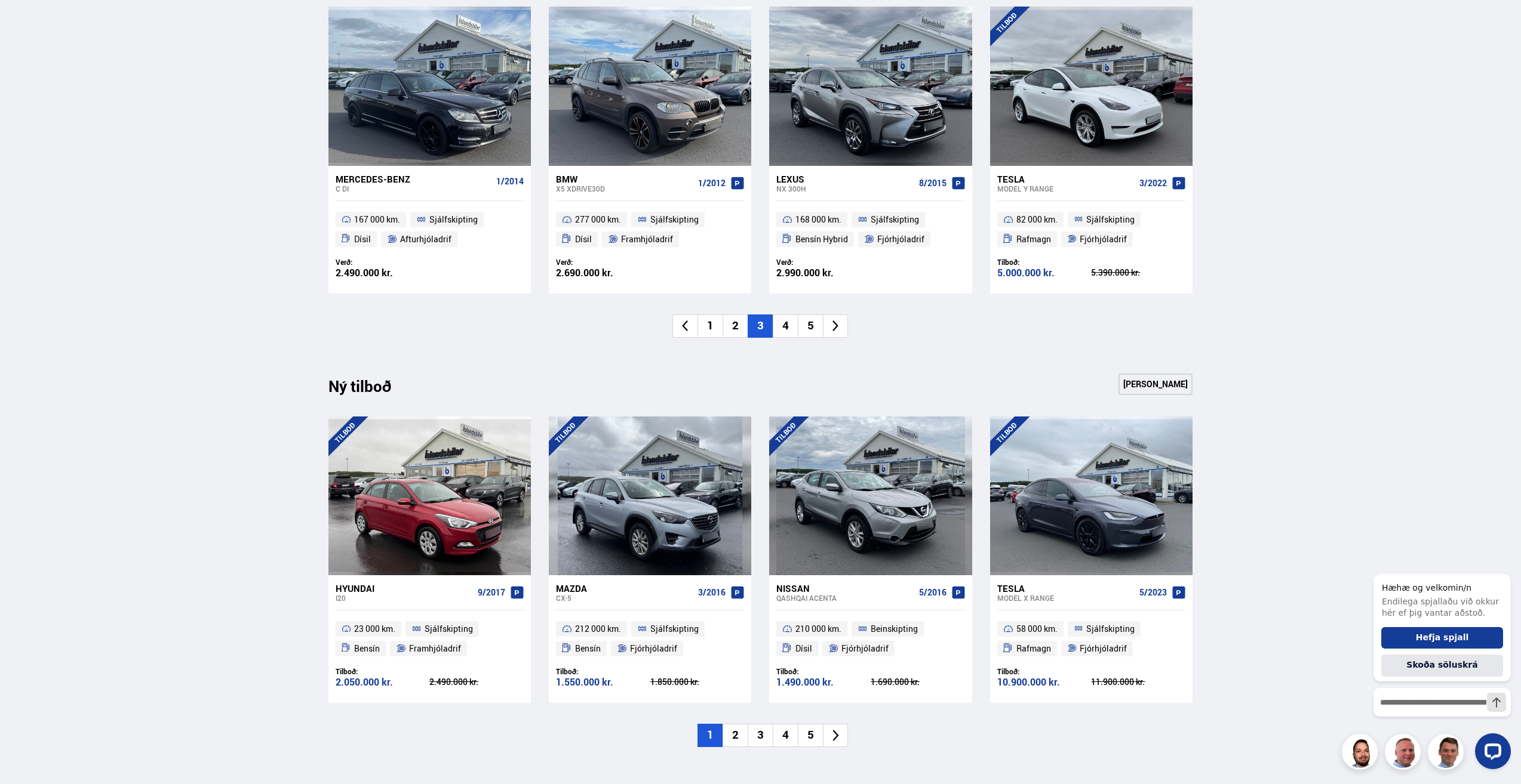
click at [790, 330] on li "4" at bounding box center [785, 326] width 25 height 23
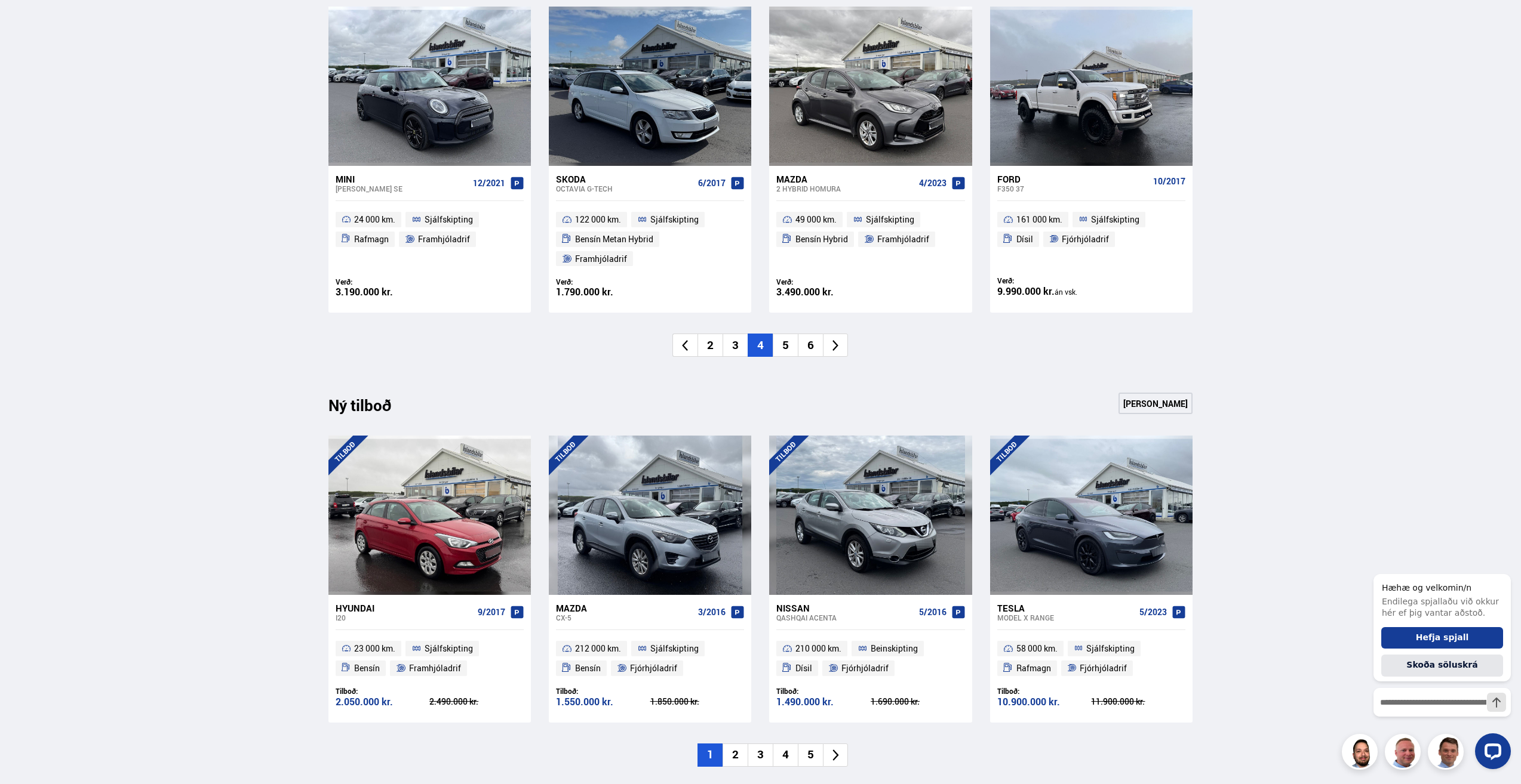
click at [782, 334] on li "5" at bounding box center [785, 345] width 25 height 23
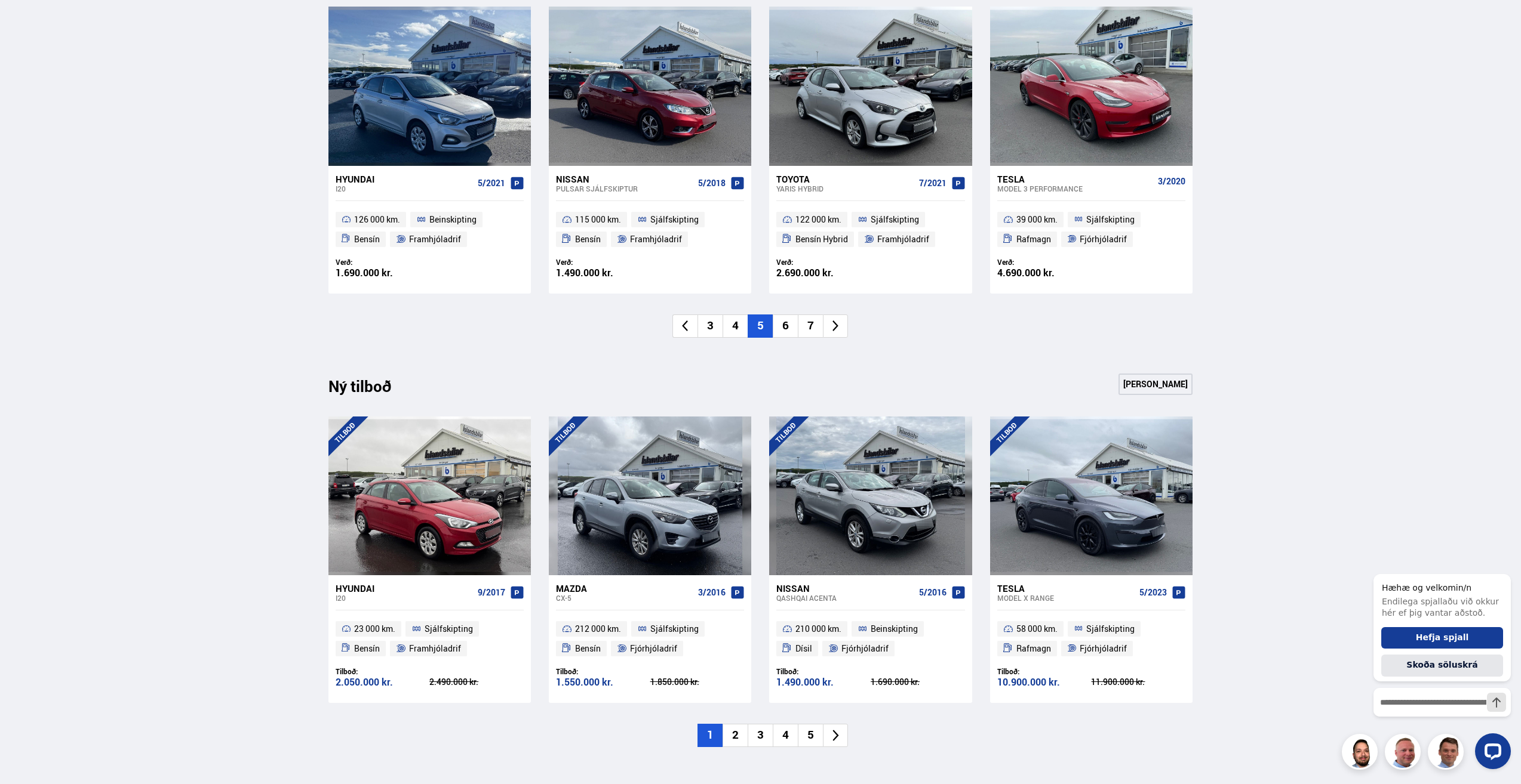
click at [790, 325] on li "6" at bounding box center [785, 326] width 25 height 23
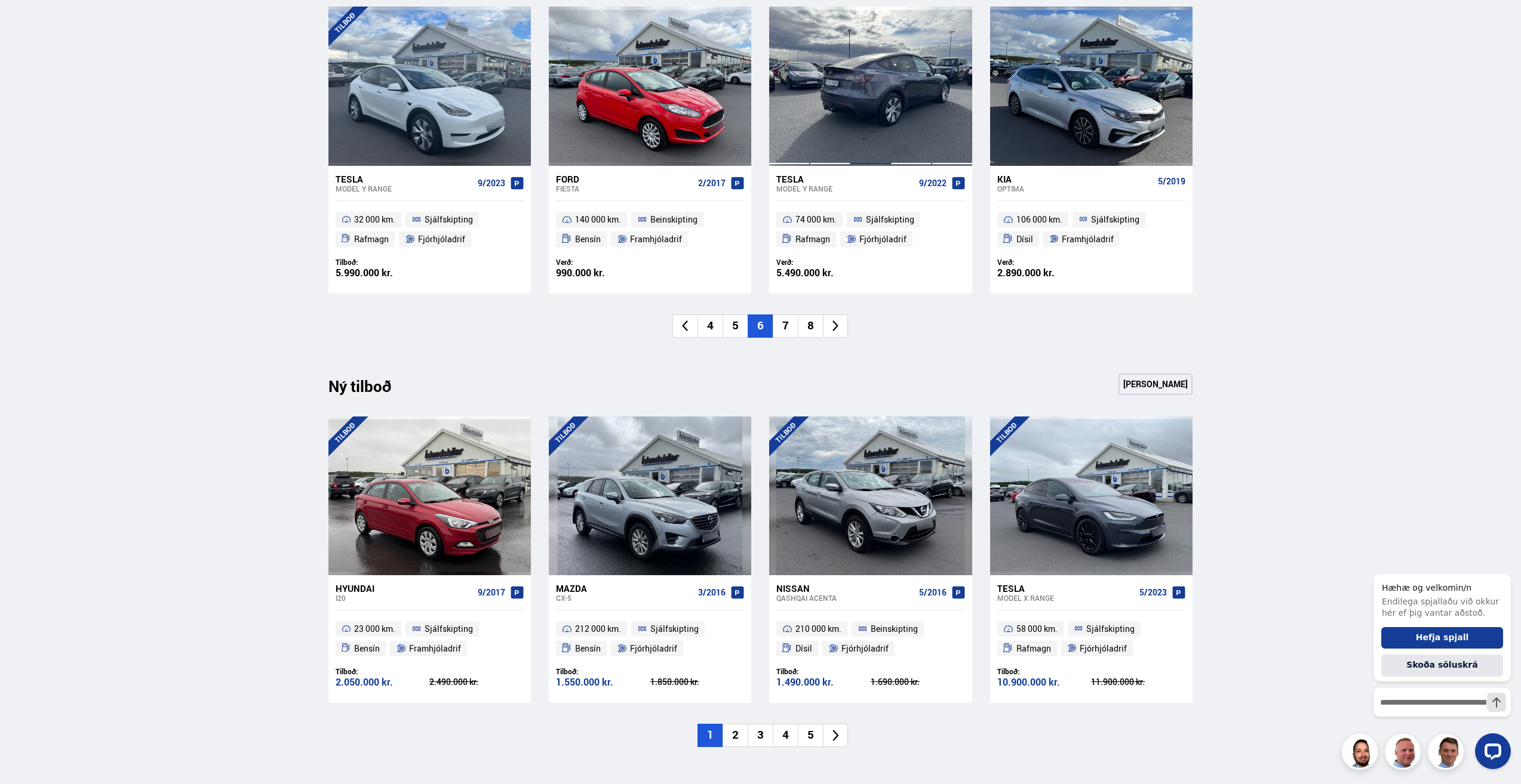
click at [856, 84] on div at bounding box center [870, 86] width 41 height 159
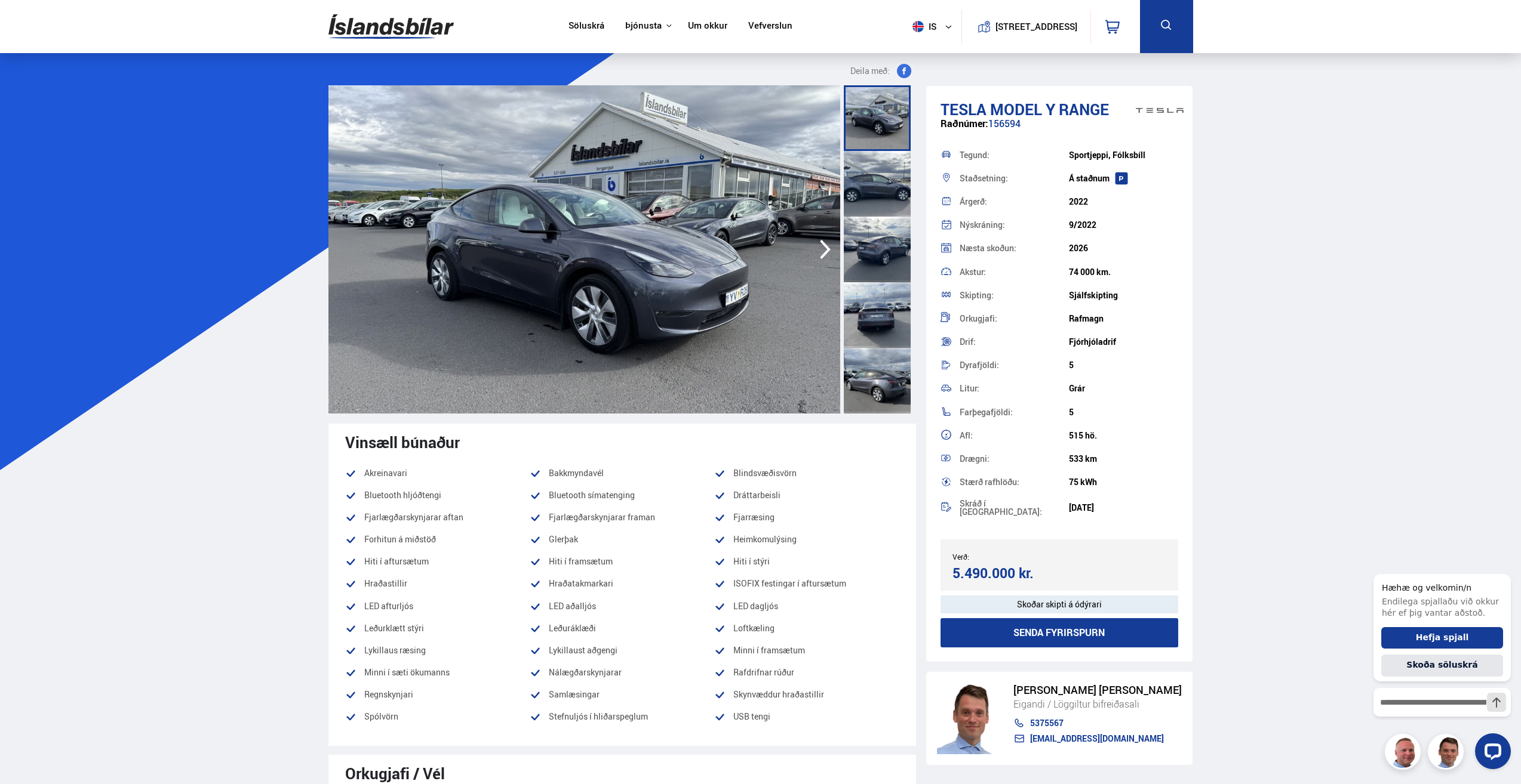
click at [727, 210] on img at bounding box center [584, 249] width 512 height 328
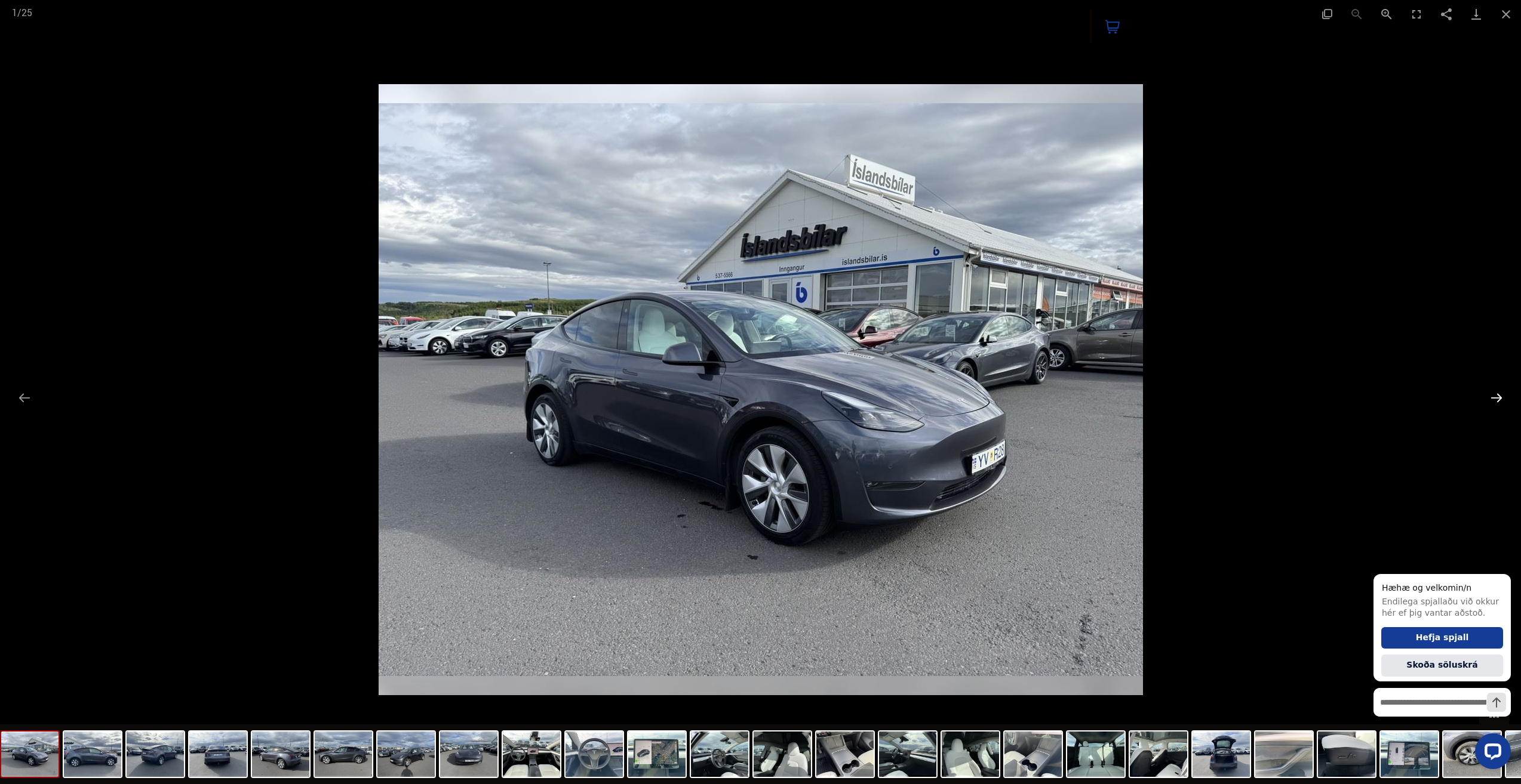
click at [1495, 392] on button "Next slide" at bounding box center [1496, 397] width 25 height 23
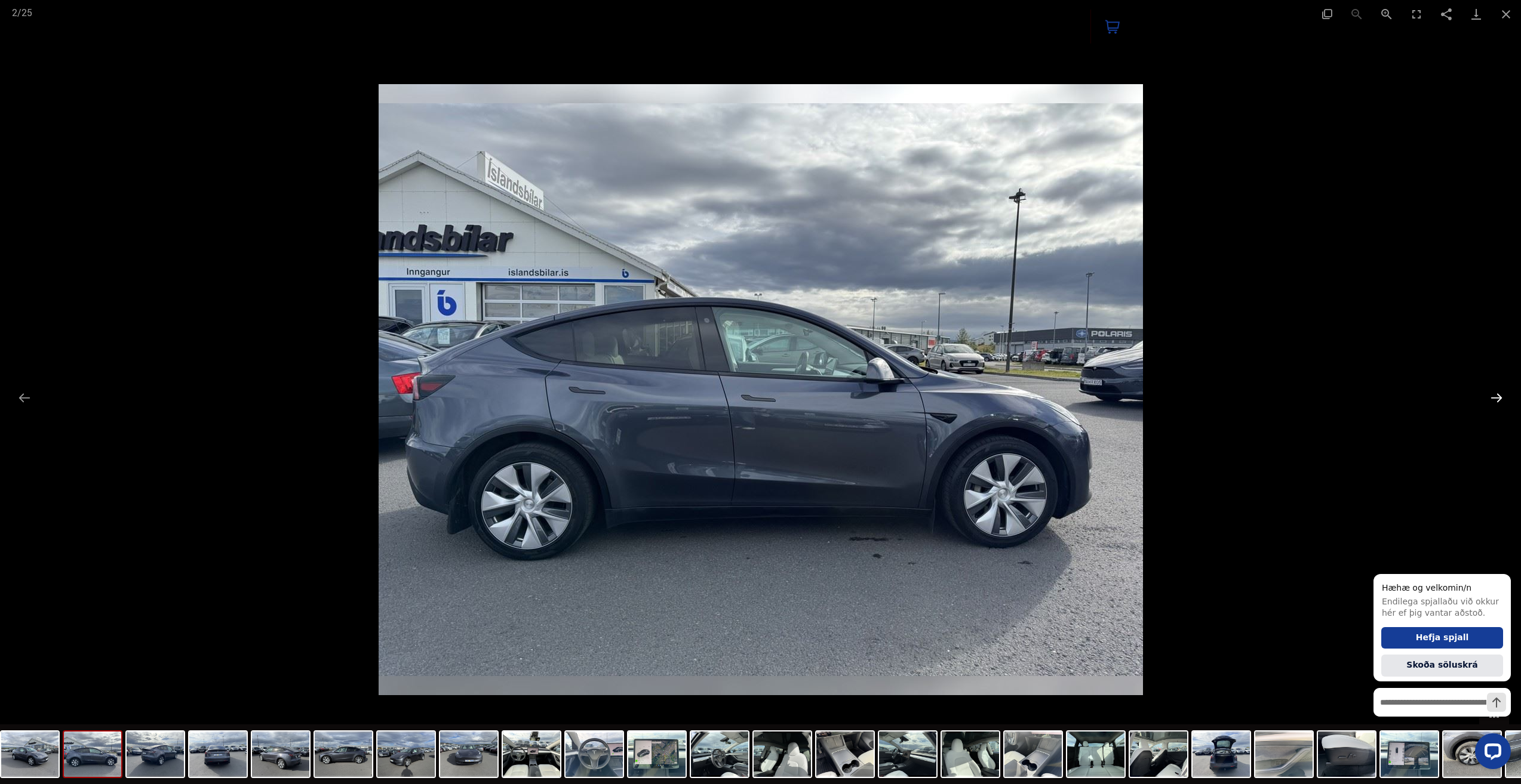
click at [1495, 392] on button "Next slide" at bounding box center [1496, 397] width 25 height 23
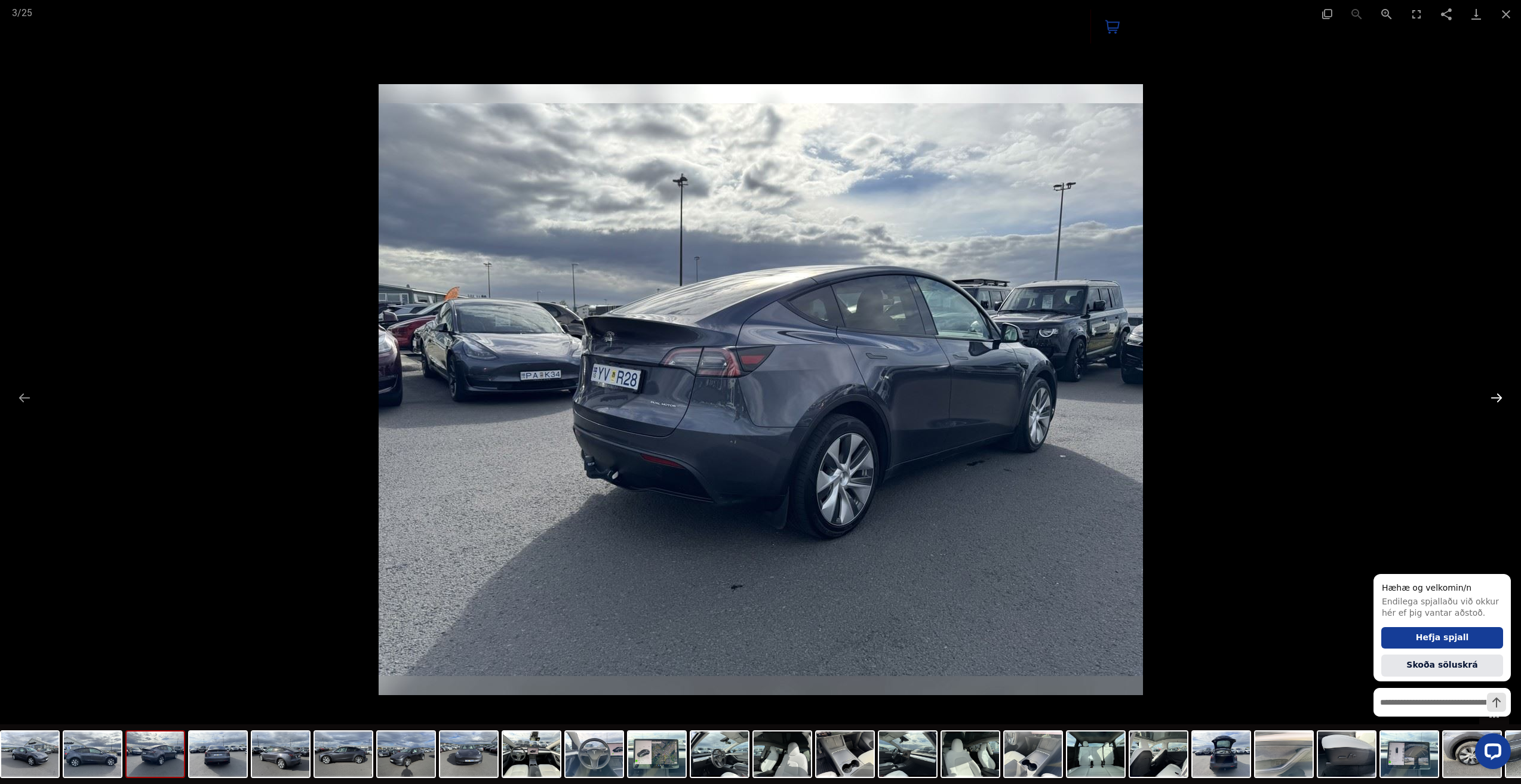
click at [1495, 392] on button "Next slide" at bounding box center [1496, 397] width 25 height 23
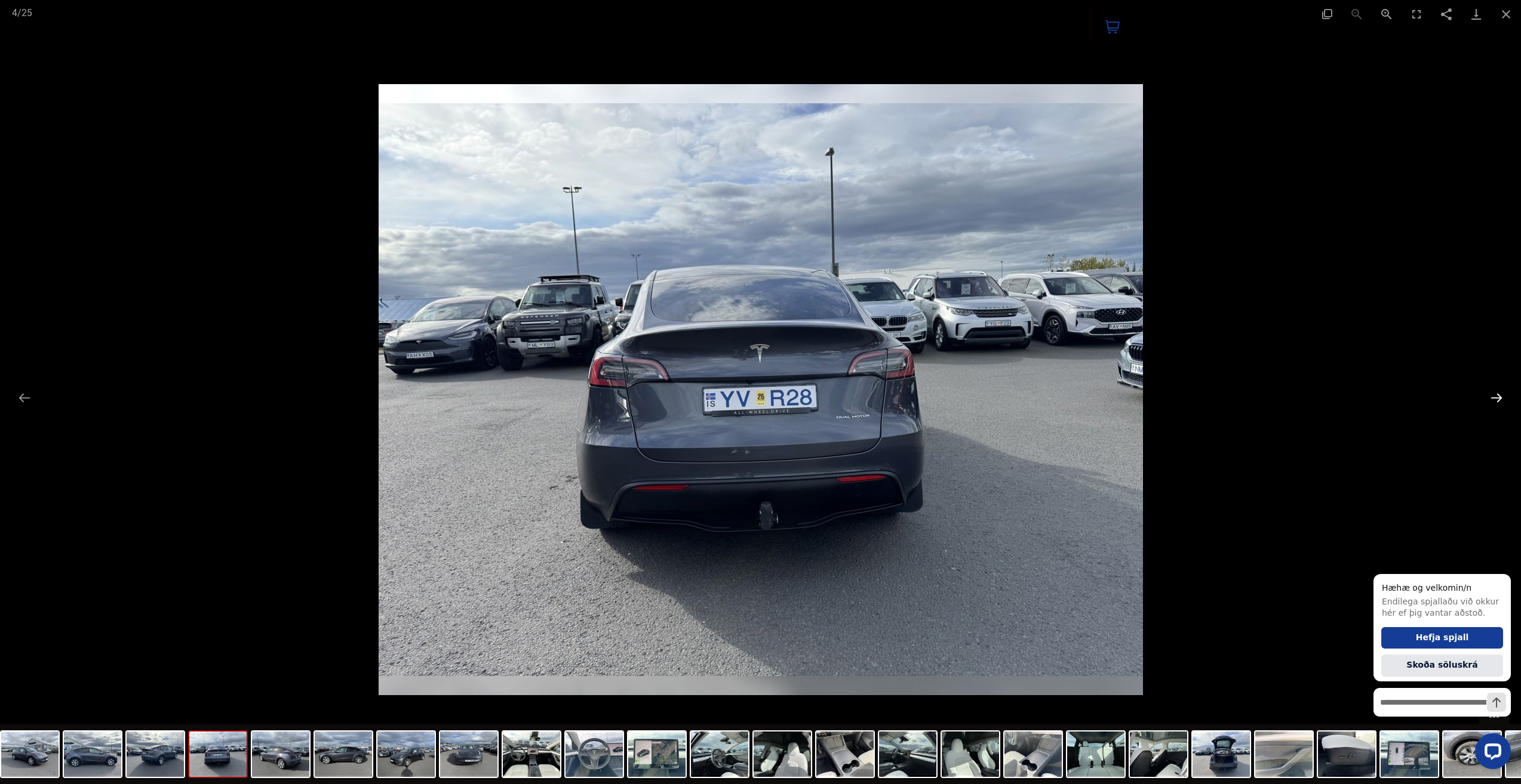
click at [1495, 392] on button "Next slide" at bounding box center [1496, 397] width 25 height 23
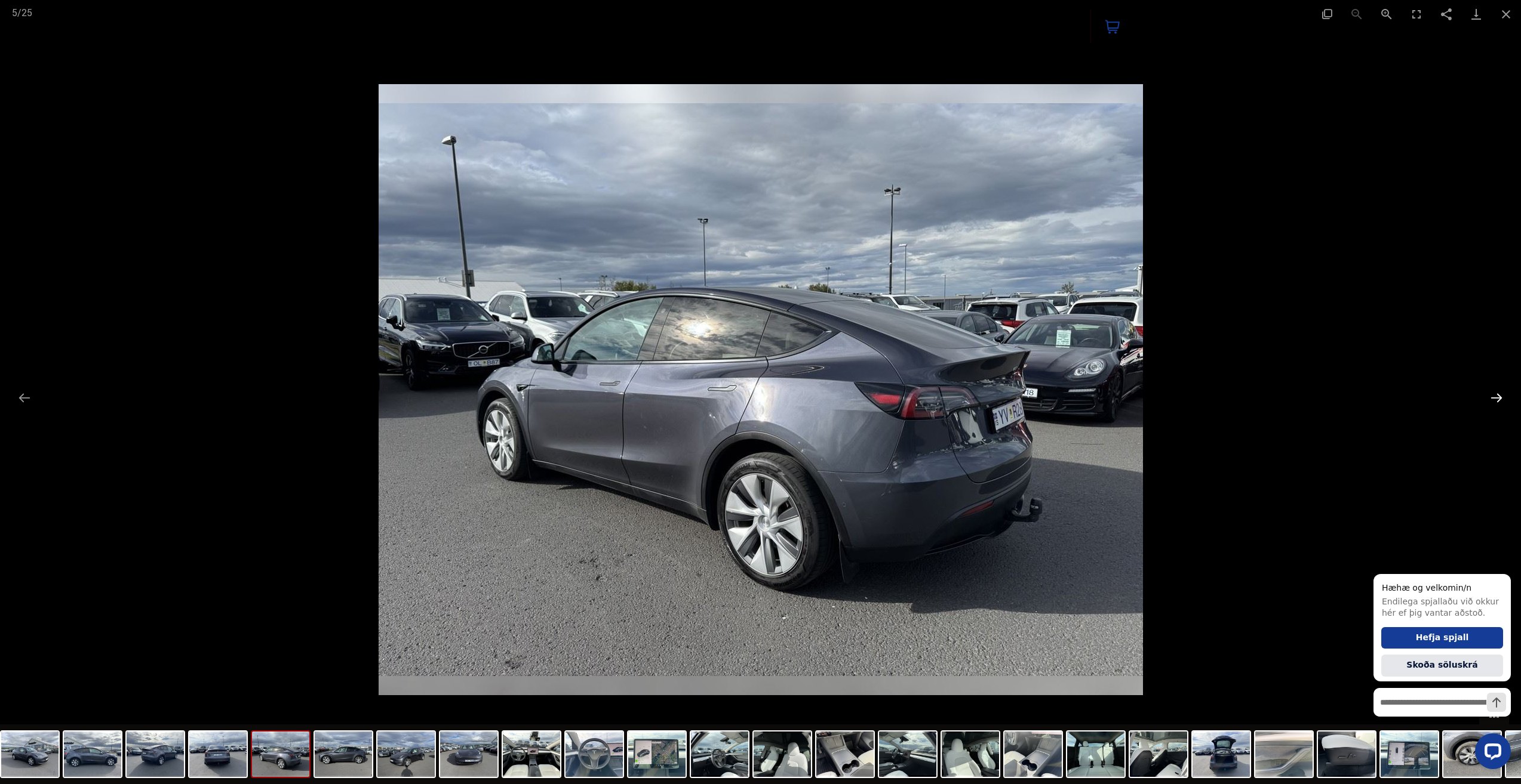
click at [1495, 392] on button "Next slide" at bounding box center [1496, 397] width 25 height 23
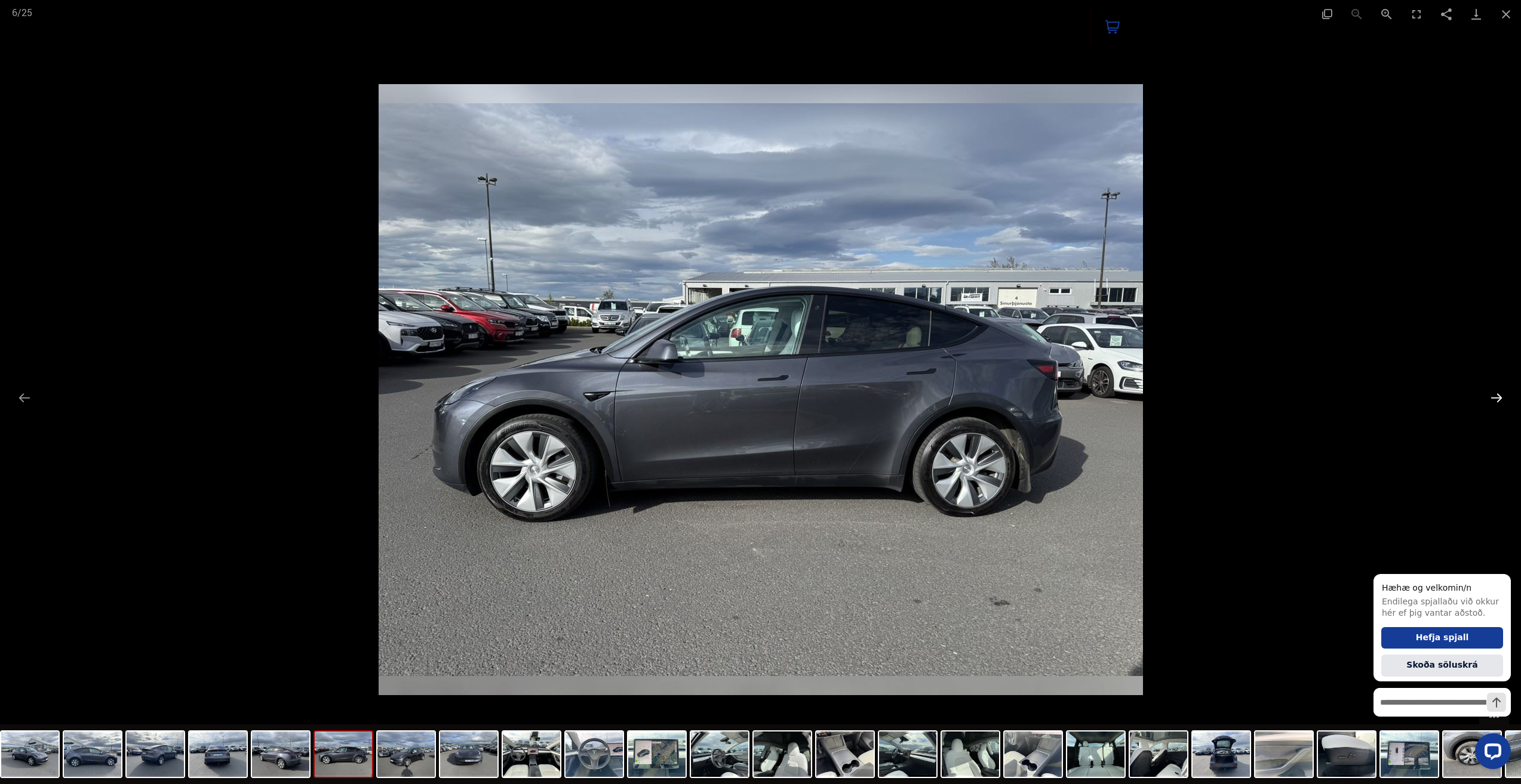
click at [1495, 392] on button "Next slide" at bounding box center [1496, 397] width 25 height 23
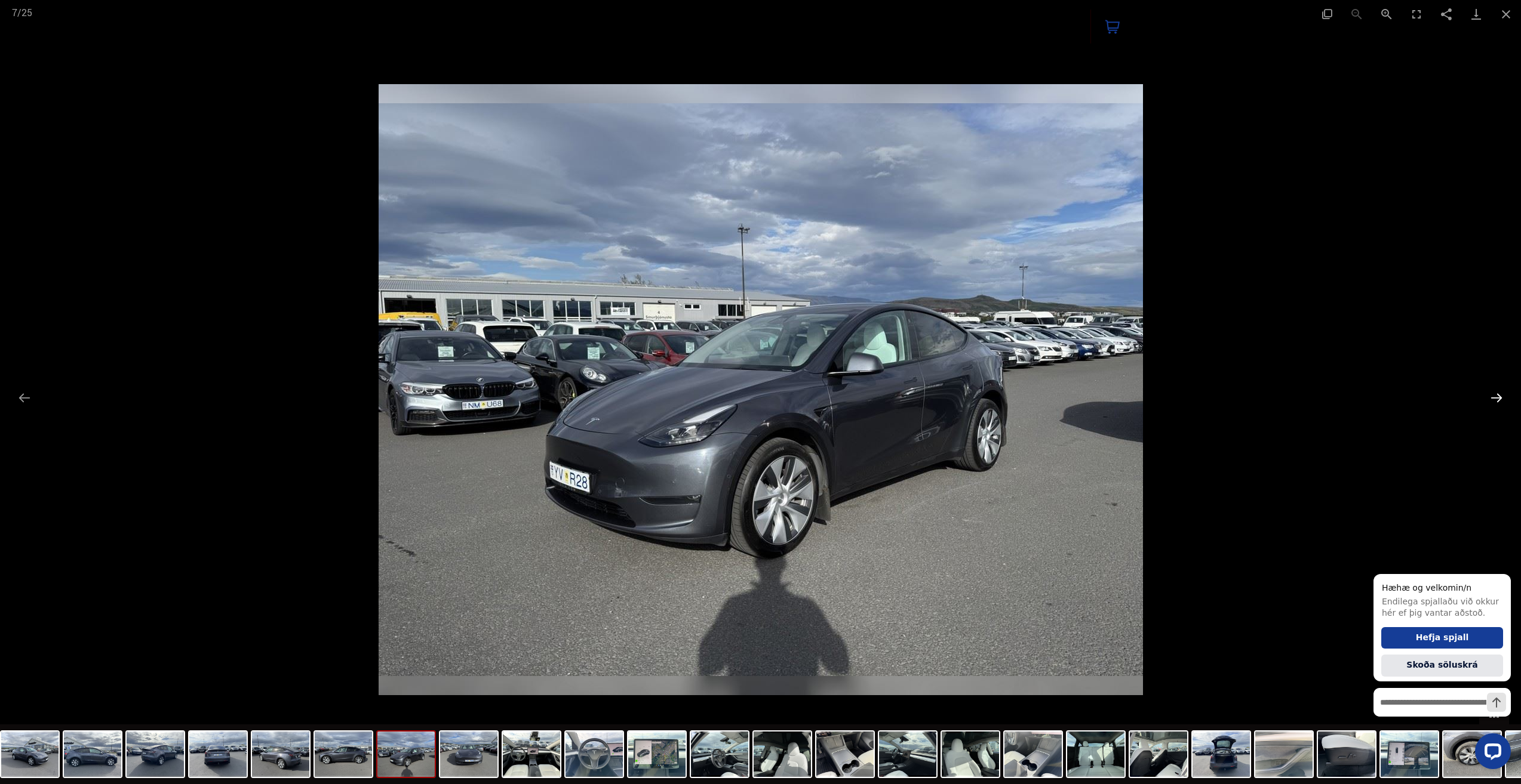
click at [1495, 392] on button "Next slide" at bounding box center [1496, 397] width 25 height 23
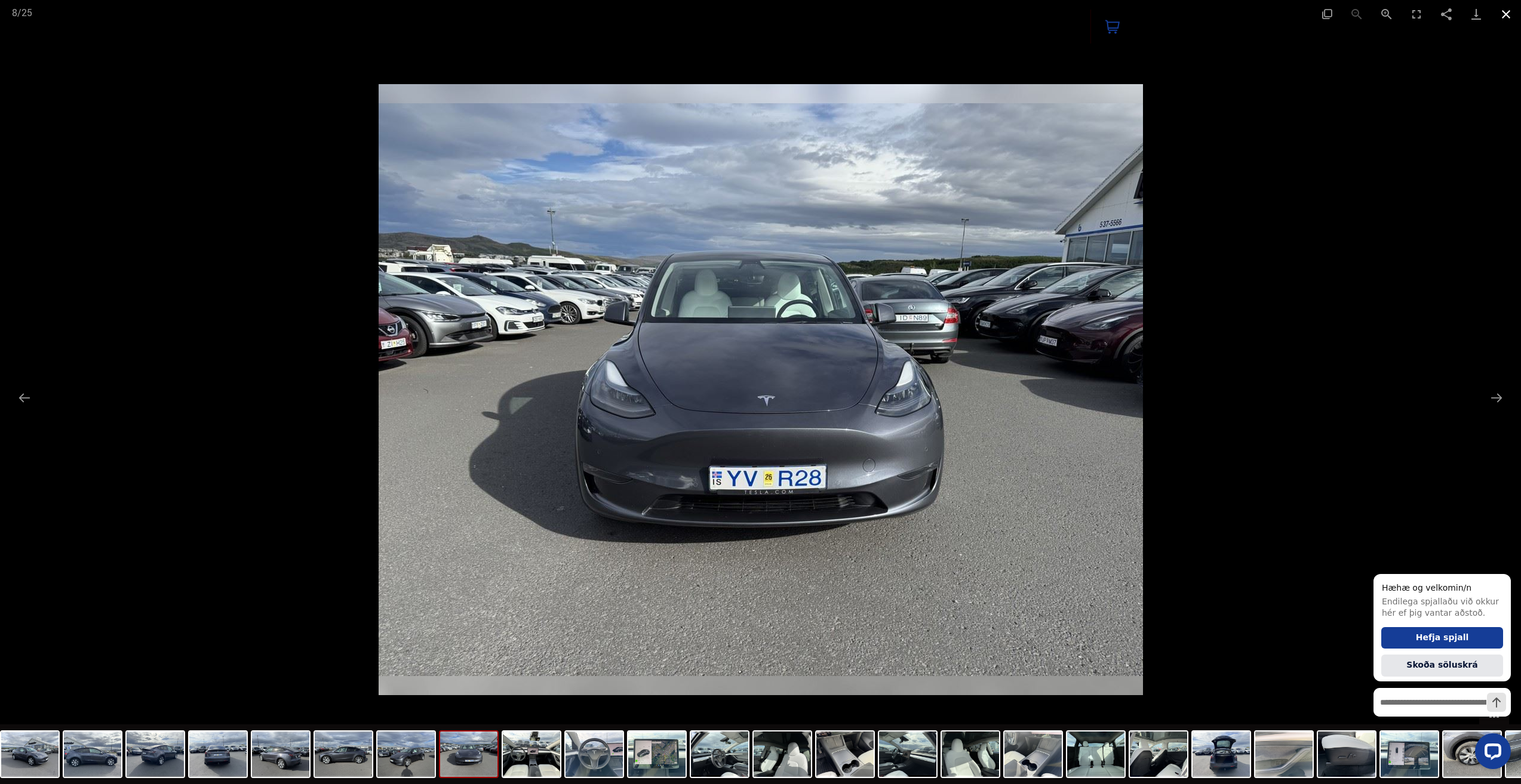
click at [1513, 13] on button "Close gallery" at bounding box center [1506, 14] width 30 height 28
